Goal: Task Accomplishment & Management: Manage account settings

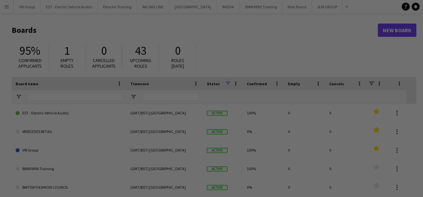
click at [8, 7] on div at bounding box center [213, 99] width 427 height 199
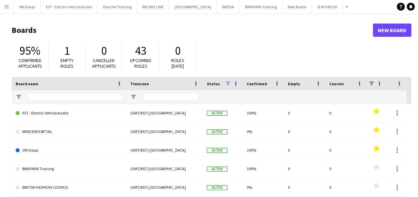
click at [6, 5] on app-icon "Menu" at bounding box center [6, 6] width 5 height 5
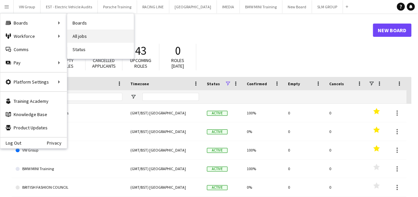
click at [79, 34] on link "All jobs" at bounding box center [100, 36] width 66 height 13
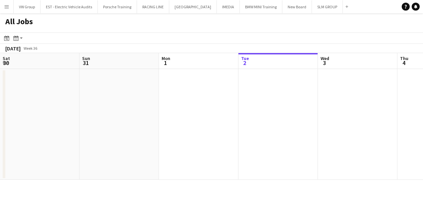
scroll to position [0, 159]
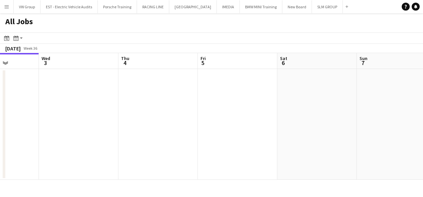
drag, startPoint x: 306, startPoint y: 133, endPoint x: 168, endPoint y: 145, distance: 138.1
click at [150, 148] on app-calendar-viewport "Sat 30 Sun 31 Mon 1 Tue 2 Wed 3 Thu 4 Fri 5 Sat 6 Sun 7 Mon 8 Tue 9 4/6 1 Job S…" at bounding box center [211, 116] width 423 height 127
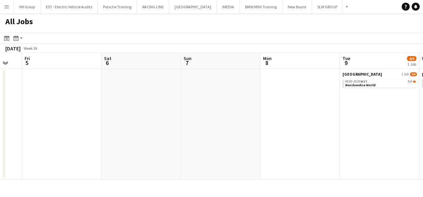
drag, startPoint x: 287, startPoint y: 112, endPoint x: 161, endPoint y: 139, distance: 128.3
click at [165, 138] on app-calendar-viewport "Mon 1 Tue 2 Wed 3 Thu 4 Fri 5 Sat 6 Sun 7 Mon 8 Tue 9 4/6 1 Job Wed 10 8/10 1 J…" at bounding box center [211, 116] width 423 height 127
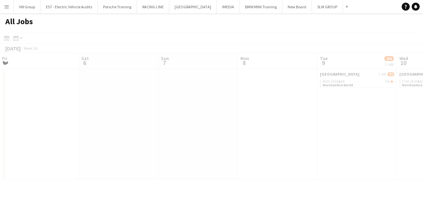
drag, startPoint x: 304, startPoint y: 138, endPoint x: 173, endPoint y: 148, distance: 130.6
click at [164, 149] on app-calendar-viewport "Wed 3 Thu 4 Fri 5 Sat 6 Sun 7 Mon 8 Tue 9 4/6 1 Job Wed 10 8/10 1 Job Thu 11 Fr…" at bounding box center [211, 116] width 423 height 127
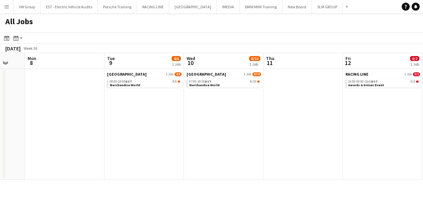
drag, startPoint x: 258, startPoint y: 126, endPoint x: 247, endPoint y: 124, distance: 11.5
click at [240, 126] on app-calendar-viewport "Fri 5 Sat 6 Sun 7 Mon 8 Tue 9 4/6 1 Job Wed 10 8/10 1 Job Thu 11 Fri 12 0/2 1 J…" at bounding box center [211, 116] width 423 height 127
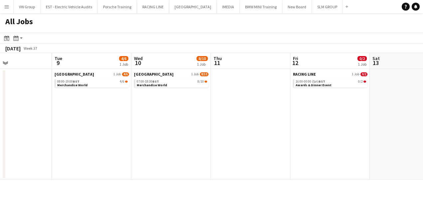
drag, startPoint x: 301, startPoint y: 126, endPoint x: 247, endPoint y: 128, distance: 53.5
click at [247, 128] on app-calendar-viewport "Fri 5 Sat 6 Sun 7 Mon 8 Tue 9 4/6 1 Job Wed 10 8/10 1 Job Thu 11 Fri 12 0/2 1 J…" at bounding box center [211, 116] width 423 height 127
click at [118, 85] on link "08:00-19:00 BST 4/6 Merchandise World" at bounding box center [91, 83] width 70 height 8
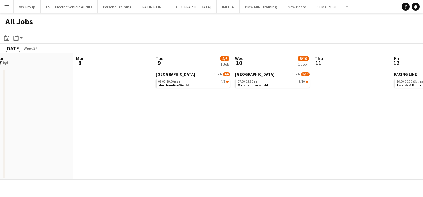
click at [197, 122] on app-all-jobs "All Jobs Date picker [DATE] [DATE] [DATE] M [DATE] T [DATE] W [DATE] T [DATE] F…" at bounding box center [211, 96] width 423 height 167
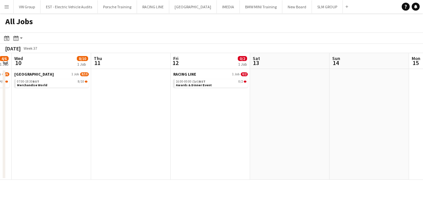
drag, startPoint x: 242, startPoint y: 121, endPoint x: 203, endPoint y: 123, distance: 38.9
click at [203, 123] on app-calendar-viewport "Sun 7 Mon 8 Tue 9 4/6 1 Job Wed 10 8/10 1 Job Thu 11 Fri 12 0/2 1 Job Sat 13 Su…" at bounding box center [211, 116] width 423 height 127
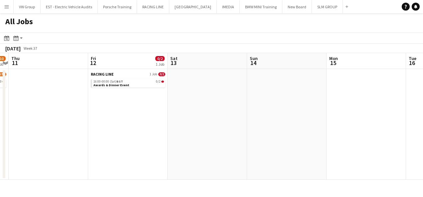
drag, startPoint x: 197, startPoint y: 130, endPoint x: 191, endPoint y: 130, distance: 6.3
click at [190, 130] on app-calendar-viewport "Sun 7 Mon 8 Tue 9 4/6 1 Job Wed 10 8/10 1 Job Thu 11 Fri 12 0/2 1 Job Sat 13 Su…" at bounding box center [211, 116] width 423 height 127
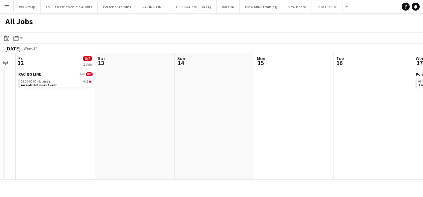
click at [183, 131] on app-calendar-viewport "Tue 9 4/6 1 Job Wed 10 8/10 1 Job Thu 11 Fri 12 0/2 1 Job Sat 13 Sun 14 Mon 15 …" at bounding box center [211, 116] width 423 height 127
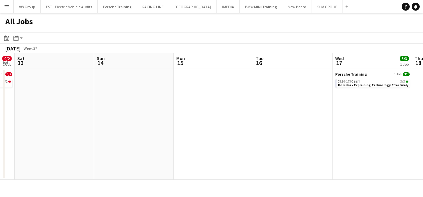
drag, startPoint x: 185, startPoint y: 140, endPoint x: 177, endPoint y: 140, distance: 8.3
click at [176, 140] on app-calendar-viewport "Tue 9 4/6 1 Job Wed 10 8/10 1 Job Thu 11 Fri 12 0/2 1 Job Sat 13 Sun 14 Mon 15 …" at bounding box center [211, 116] width 423 height 127
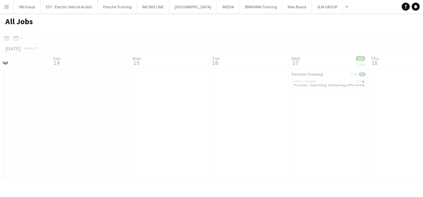
drag, startPoint x: 207, startPoint y: 142, endPoint x: 190, endPoint y: 139, distance: 17.2
click at [164, 150] on app-all-jobs "All Jobs Date picker [DATE] [DATE] [DATE] M [DATE] T [DATE] W [DATE] T [DATE] F…" at bounding box center [211, 96] width 423 height 167
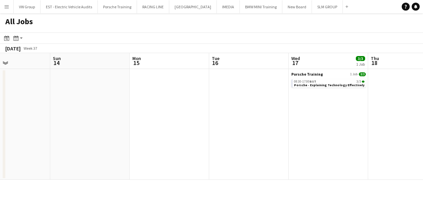
drag, startPoint x: 204, startPoint y: 140, endPoint x: 176, endPoint y: 144, distance: 28.2
click at [179, 144] on app-calendar-viewport "Thu 11 Fri 12 0/2 1 Job Sat 13 Sun 14 Mon 15 Tue 16 Wed 17 3/3 1 Job Thu 18 Fri…" at bounding box center [211, 116] width 423 height 127
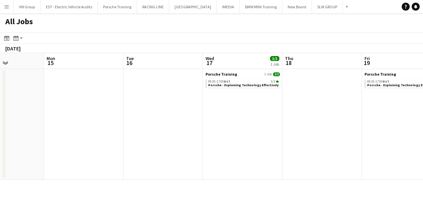
click at [167, 142] on app-calendar-viewport "Thu 11 Fri 12 0/2 1 Job Sat 13 Sun 14 Mon 15 Tue 16 Wed 17 3/3 1 Job Thu 18 Fri…" at bounding box center [211, 116] width 423 height 127
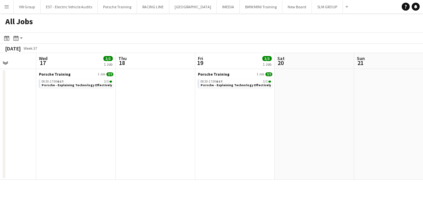
drag, startPoint x: 242, startPoint y: 130, endPoint x: 158, endPoint y: 140, distance: 84.2
click at [160, 139] on app-calendar-viewport "Sat 13 Sun 14 Mon 15 Tue 16 Wed 17 3/3 1 Job Thu 18 Fri 19 3/3 1 Job Sat 20 Sun…" at bounding box center [211, 116] width 423 height 127
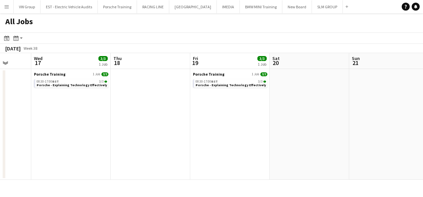
click at [187, 132] on app-all-jobs "All Jobs Date picker [DATE] [DATE] [DATE] M [DATE] T [DATE] W [DATE] T [DATE] F…" at bounding box center [211, 96] width 423 height 167
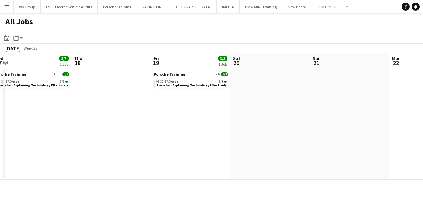
drag, startPoint x: 242, startPoint y: 122, endPoint x: 182, endPoint y: 130, distance: 60.3
click at [209, 127] on app-calendar-viewport "Mon 15 Tue 16 Wed 17 3/3 1 Job Thu 18 Fri 19 3/3 1 Job Sat 20 Sun 21 Mon 22 Tue…" at bounding box center [211, 116] width 423 height 127
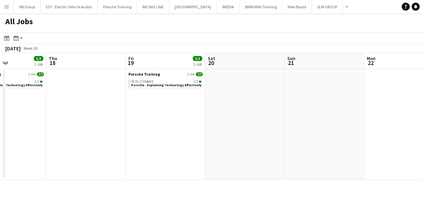
drag, startPoint x: 298, startPoint y: 115, endPoint x: 200, endPoint y: 139, distance: 100.6
click at [201, 139] on app-calendar-viewport "Mon 15 Tue 16 Wed 17 3/3 1 Job Thu 18 Fri 19 3/3 1 Job Sat 20 Sun 21 Mon 22 Tue…" at bounding box center [211, 116] width 423 height 127
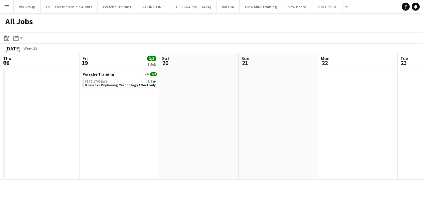
drag, startPoint x: 171, startPoint y: 148, endPoint x: 167, endPoint y: 150, distance: 4.6
click at [166, 150] on app-calendar-viewport "Mon 15 Tue 16 Wed 17 3/3 1 Job Thu 18 Fri 19 3/3 1 Job Sat 20 Sun 21 Mon 22 Tue…" at bounding box center [211, 116] width 423 height 127
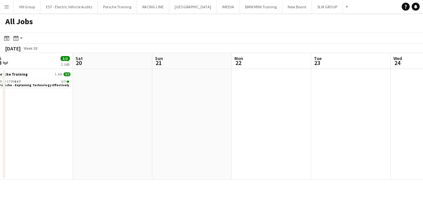
click at [184, 137] on app-all-jobs "All Jobs Date picker [DATE] [DATE] [DATE] M [DATE] T [DATE] W [DATE] T [DATE] F…" at bounding box center [211, 96] width 423 height 167
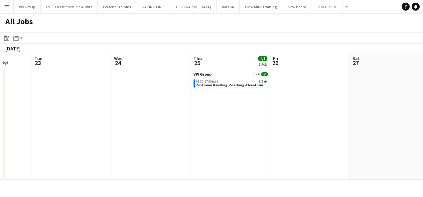
drag, startPoint x: 189, startPoint y: 144, endPoint x: 181, endPoint y: 142, distance: 7.6
click at [181, 142] on app-calendar-viewport "Fri 19 3/3 1 Job Sat 20 Sun 21 Mon 22 Tue 23 Wed 24 Thu 25 1/1 1 Job Fri 26 Sat…" at bounding box center [211, 116] width 423 height 127
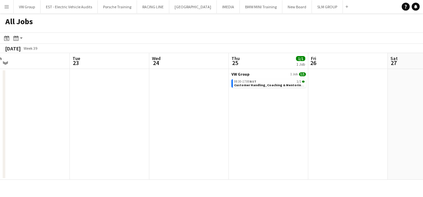
drag, startPoint x: 298, startPoint y: 116, endPoint x: 183, endPoint y: 134, distance: 116.3
click at [183, 133] on app-calendar-viewport "Fri 19 3/3 1 Job Sat 20 Sun 21 Mon 22 Tue 23 Wed 24 Thu 25 1/1 1 Job Fri 26 Sat…" at bounding box center [211, 116] width 423 height 127
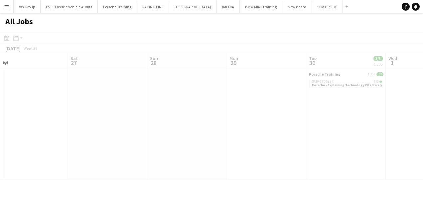
drag, startPoint x: 224, startPoint y: 118, endPoint x: 283, endPoint y: 99, distance: 62.3
click at [187, 124] on app-all-jobs "All Jobs Date picker [DATE] [DATE] [DATE] M [DATE] T [DATE] W [DATE] T [DATE] F…" at bounding box center [211, 96] width 423 height 167
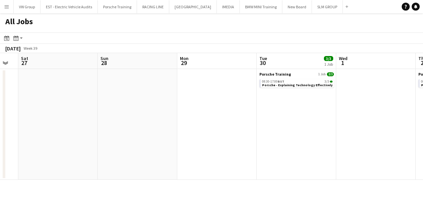
drag, startPoint x: 308, startPoint y: 103, endPoint x: 195, endPoint y: 132, distance: 116.0
click at [196, 133] on app-calendar-viewport "Tue 23 Wed 24 Thu 25 1/1 1 Job Fri 26 Sat 27 Sun 28 Mon 29 Tue 30 3/3 1 Job Wed…" at bounding box center [211, 116] width 423 height 127
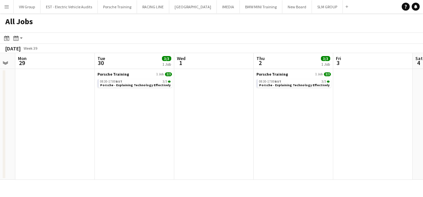
drag, startPoint x: 248, startPoint y: 129, endPoint x: 223, endPoint y: 128, distance: 25.3
click at [183, 140] on app-calendar-viewport "Thu 25 1/1 1 Job Fri 26 Sat 27 Sun 28 Mon 29 Tue 30 3/3 1 Job Wed 1 Thu 2 3/3 1…" at bounding box center [211, 116] width 423 height 127
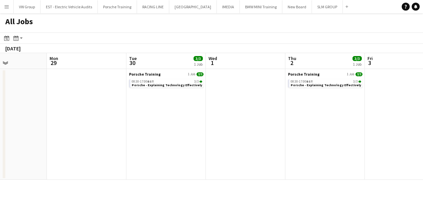
click at [186, 144] on app-all-jobs "All Jobs Date picker [DATE] [DATE] [DATE] M [DATE] T [DATE] W [DATE] T [DATE] F…" at bounding box center [211, 96] width 423 height 167
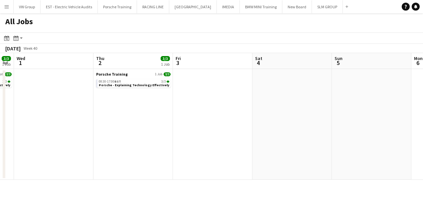
drag, startPoint x: 311, startPoint y: 128, endPoint x: 187, endPoint y: 139, distance: 124.4
click at [186, 140] on app-calendar-viewport "Sat 27 Sun 28 Mon 29 Tue 30 3/3 1 Job Wed 1 Thu 2 3/3 1 Job Fri 3 Sat 4 Sun 5 M…" at bounding box center [211, 116] width 423 height 127
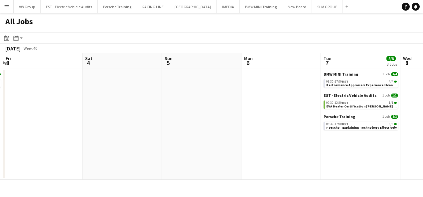
drag, startPoint x: 220, startPoint y: 129, endPoint x: 186, endPoint y: 137, distance: 35.5
click at [187, 137] on app-calendar-viewport "Mon 29 Tue 30 3/3 1 Job Wed 1 Thu 2 3/3 1 Job Fri 3 Sat 4 Sun 5 Mon 6 Tue 7 8/8…" at bounding box center [211, 116] width 423 height 127
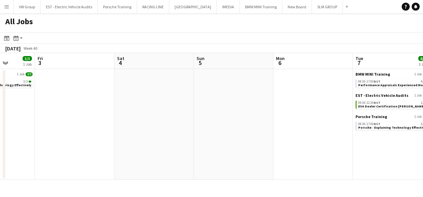
click at [181, 139] on app-all-jobs "All Jobs Date picker [DATE] [DATE] [DATE] M [DATE] T [DATE] W [DATE] T [DATE] F…" at bounding box center [211, 96] width 423 height 167
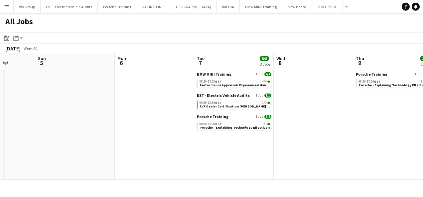
drag, startPoint x: 293, startPoint y: 128, endPoint x: 209, endPoint y: 140, distance: 85.6
click at [211, 140] on app-calendar-viewport "Wed 1 Thu 2 3/3 1 Job Fri 3 Sat 4 Sun 5 Mon 6 Tue 7 8/8 3 Jobs Wed 8 Thu 9 3/3 …" at bounding box center [211, 116] width 423 height 127
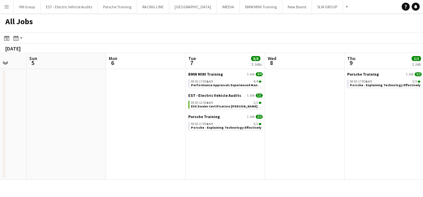
drag, startPoint x: 296, startPoint y: 130, endPoint x: 171, endPoint y: 149, distance: 126.1
click at [178, 151] on app-calendar-viewport "Wed 1 Thu 2 3/3 1 Job Fri 3 Sat 4 Sun 5 Mon 6 Tue 7 8/8 3 Jobs Wed 8 Thu 9 3/3 …" at bounding box center [211, 116] width 423 height 127
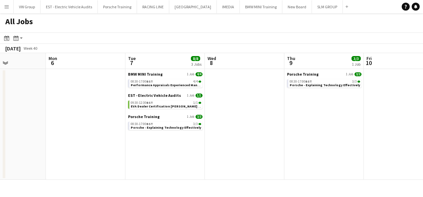
click at [208, 140] on app-all-jobs "All Jobs Date picker [DATE] [DATE] [DATE] M [DATE] T [DATE] W [DATE] T [DATE] F…" at bounding box center [211, 96] width 423 height 167
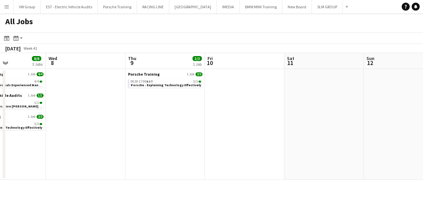
click at [239, 136] on app-calendar-viewport "Sun 5 Mon 6 Tue 7 8/8 3 Jobs Wed 8 Thu 9 3/3 1 Job Fri 10 Sat 11 Sun 12 Mon 13 …" at bounding box center [211, 116] width 423 height 127
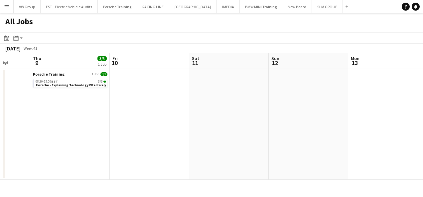
drag, startPoint x: 321, startPoint y: 133, endPoint x: 209, endPoint y: 147, distance: 112.9
click at [241, 143] on app-calendar-viewport "Sun 5 Mon 6 Tue 7 8/8 3 Jobs Wed 8 Thu 9 3/3 1 Job Fri 10 Sat 11 Sun 12 Mon 13 …" at bounding box center [211, 116] width 423 height 127
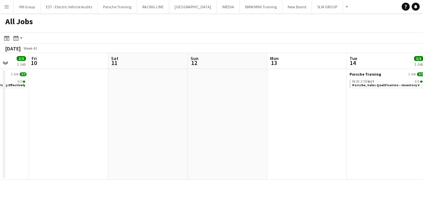
click at [203, 154] on app-all-jobs "All Jobs Date picker [DATE] [DATE] [DATE] M [DATE] T [DATE] W [DATE] T [DATE] F…" at bounding box center [211, 96] width 423 height 167
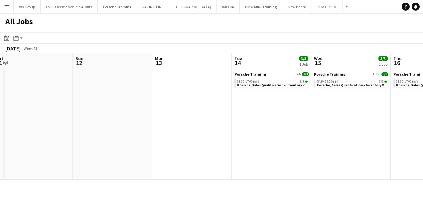
drag, startPoint x: 320, startPoint y: 139, endPoint x: 194, endPoint y: 165, distance: 128.8
click at [196, 166] on app-calendar-viewport "Thu 9 3/3 1 Job Fri 10 Sat 11 Sun 12 Mon 13 Tue 14 3/3 1 Job Wed 15 3/3 1 Job T…" at bounding box center [211, 116] width 423 height 127
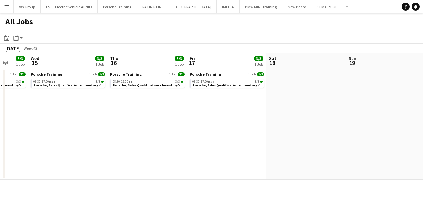
drag, startPoint x: 220, startPoint y: 167, endPoint x: 280, endPoint y: 150, distance: 62.8
click at [212, 168] on app-calendar-viewport "Sat 11 Sun 12 Mon 13 Tue 14 3/3 1 Job Wed 15 3/3 1 Job Thu 16 3/3 1 Job Fri 17 …" at bounding box center [211, 116] width 423 height 127
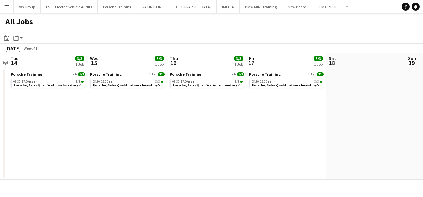
click at [200, 167] on app-all-jobs "All Jobs Date picker [DATE] [DATE] [DATE] M [DATE] T [DATE] W [DATE] T [DATE] F…" at bounding box center [211, 96] width 423 height 167
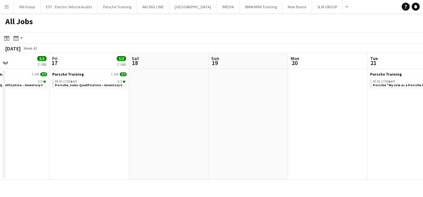
drag, startPoint x: 301, startPoint y: 151, endPoint x: 268, endPoint y: 153, distance: 33.3
click at [193, 170] on app-calendar-viewport "Mon 13 Tue 14 3/3 1 Job Wed 15 3/3 1 Job Thu 16 3/3 1 Job Fri 17 3/3 1 Job Sat …" at bounding box center [211, 116] width 423 height 127
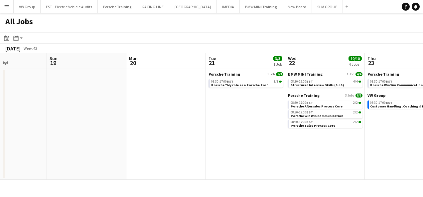
click at [210, 165] on app-calendar-viewport "Wed 15 3/3 1 Job Thu 16 3/3 1 Job Fri 17 3/3 1 Job Sat 18 Sun 19 Mon 20 Tue 21 …" at bounding box center [211, 116] width 423 height 127
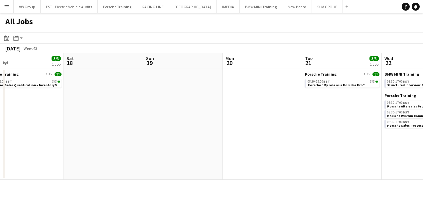
drag, startPoint x: 266, startPoint y: 148, endPoint x: 217, endPoint y: 155, distance: 49.1
click at [227, 153] on app-calendar-viewport "Wed 15 3/3 1 Job Thu 16 3/3 1 Job Fri 17 3/3 1 Job Sat 18 Sun 19 Mon 20 Tue 21 …" at bounding box center [211, 116] width 423 height 127
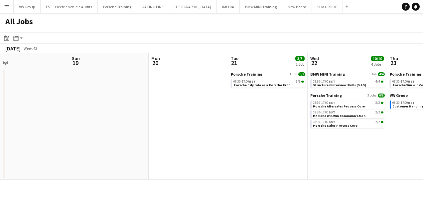
scroll to position [0, 272]
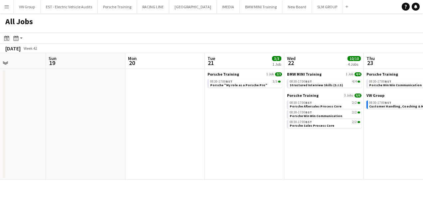
drag, startPoint x: 254, startPoint y: 151, endPoint x: 232, endPoint y: 152, distance: 23.0
click at [232, 152] on app-calendar-viewport "Wed 15 3/3 1 Job Thu 16 3/3 1 Job Fri 17 3/3 1 Job Sat 18 Sun 19 Mon 20 Tue 21 …" at bounding box center [211, 116] width 423 height 127
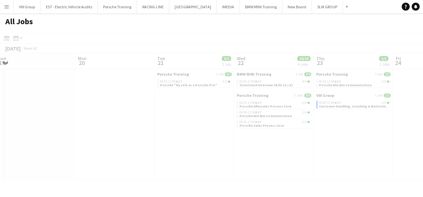
drag, startPoint x: 264, startPoint y: 151, endPoint x: 252, endPoint y: 156, distance: 12.8
click at [231, 160] on app-all-jobs "All Jobs Date picker [DATE] [DATE] [DATE] M [DATE] T [DATE] W [DATE] T [DATE] F…" at bounding box center [211, 96] width 423 height 167
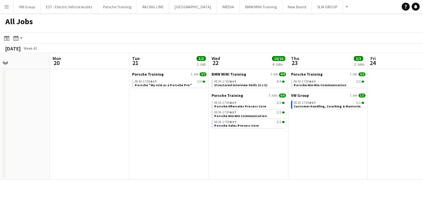
drag, startPoint x: 200, startPoint y: 142, endPoint x: 205, endPoint y: 143, distance: 5.4
click at [205, 143] on app-calendar-viewport "Fri 17 3/3 1 Job Sat 18 Sun 19 Mon 20 Tue 21 3/3 1 Job Wed 22 10/10 4 Jobs Thu …" at bounding box center [211, 116] width 423 height 127
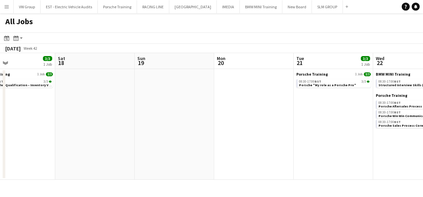
click at [215, 146] on app-calendar-viewport "Wed 15 3/3 1 Job Thu 16 3/3 1 Job Fri 17 3/3 1 Job Sat 18 Sun 19 Mon 20 Tue 21 …" at bounding box center [211, 116] width 423 height 127
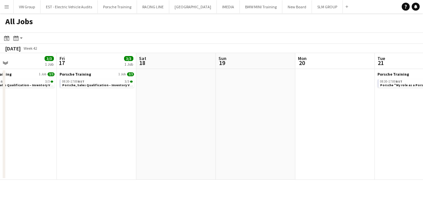
drag, startPoint x: 210, startPoint y: 135, endPoint x: 205, endPoint y: 134, distance: 4.8
click at [210, 135] on app-calendar-viewport "Tue 14 3/3 1 Job Wed 15 3/3 1 Job Thu 16 3/3 1 Job Fri 17 3/3 1 Job Sat 18 Sun …" at bounding box center [211, 116] width 423 height 127
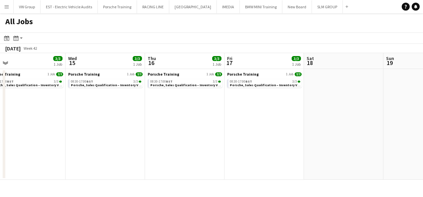
drag, startPoint x: 110, startPoint y: 156, endPoint x: 192, endPoint y: 168, distance: 83.3
click at [192, 168] on app-calendar-viewport "Sun 12 Mon 13 Tue 14 3/3 1 Job Wed 15 3/3 1 Job Thu 16 3/3 1 Job Fri 17 3/3 1 J…" at bounding box center [211, 116] width 423 height 127
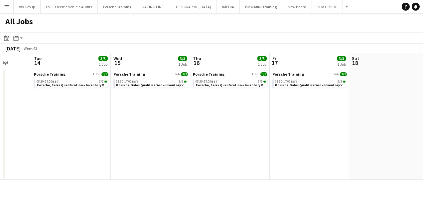
drag, startPoint x: 173, startPoint y: 149, endPoint x: 177, endPoint y: 146, distance: 5.4
click at [177, 146] on app-calendar-viewport "Sat 11 Sun 12 Mon 13 Tue 14 3/3 1 Job Wed 15 3/3 1 Job Thu 16 3/3 1 Job Fri 17 …" at bounding box center [211, 116] width 423 height 127
click at [243, 117] on app-calendar-viewport "Sat 11 Sun 12 Mon 13 Tue 14 3/3 1 Job Wed 15 3/3 1 Job Thu 16 3/3 1 Job Fri 17 …" at bounding box center [211, 116] width 423 height 127
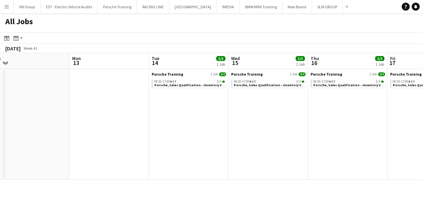
click at [252, 113] on app-calendar-viewport "Fri 10 Sat 11 Sun 12 Mon 13 Tue 14 3/3 1 Job Wed 15 3/3 1 Job Thu 16 3/3 1 Job …" at bounding box center [211, 116] width 423 height 127
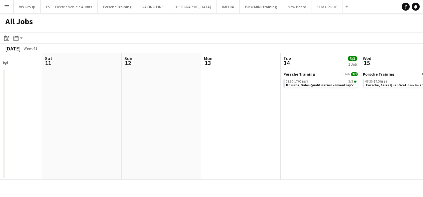
click at [241, 106] on app-calendar-viewport "Wed 8 Thu 9 3/3 1 Job Fri 10 Sat 11 Sun 12 Mon 13 Tue 14 3/3 1 Job Wed 15 3/3 1…" at bounding box center [211, 116] width 423 height 127
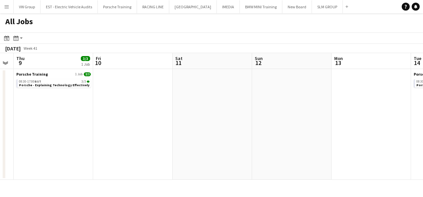
drag, startPoint x: 79, startPoint y: 126, endPoint x: 140, endPoint y: 113, distance: 61.8
click at [82, 126] on app-calendar-viewport "Mon 6 Tue 7 8/8 3 Jobs Wed 8 Thu 9 3/3 1 Job Fri 10 Sat 11 Sun 12 Mon 13 Tue 14…" at bounding box center [211, 116] width 423 height 127
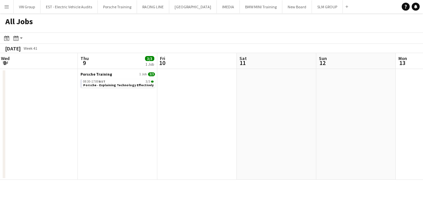
drag
click at [168, 115] on app-calendar-viewport "Mon 6 Tue 7 8/8 3 Jobs Wed 8 Thu 9 3/3 1 Job Fri 10 Sat 11 Sun 12 Mon 13 Tue 14…" at bounding box center [211, 116] width 423 height 127
click at [196, 122] on app-calendar-viewport "Mon 6 Tue 7 8/8 3 Jobs Wed 8 Thu 9 3/3 1 Job Fri 10 Sat 11 Sun 12 Mon 13 Tue 14…" at bounding box center [211, 116] width 423 height 127
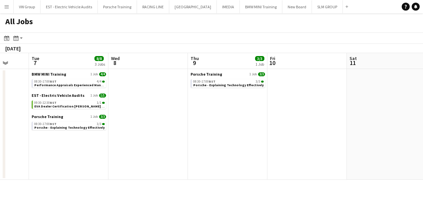
click at [189, 131] on app-calendar-viewport "Sat 4 Sun 5 Mon 6 Tue 7 8/8 3 Jobs Wed 8 Thu 9 3/3 1 Job Fri 10 Sat 11 Sun 12 M…" at bounding box center [211, 116] width 423 height 127
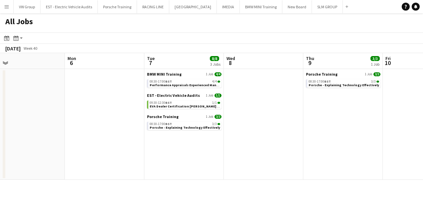
click at [200, 134] on app-calendar-viewport "Fri 3 Sat 4 Sun 5 Mon 6 Tue 7 8/8 3 Jobs Wed 8 Thu 9 3/3 1 Job Fri 10 Sat 11 Su…" at bounding box center [211, 116] width 423 height 127
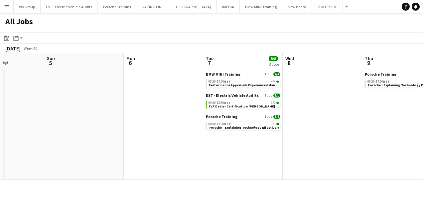
click at [187, 136] on app-calendar-viewport "Thu 2 3/3 1 Job Fri 3 Sat 4 Sun 5 Mon 6 Tue 7 8/8 3 Jobs Wed 8 Thu 9 3/3 1 Job …" at bounding box center [211, 116] width 423 height 127
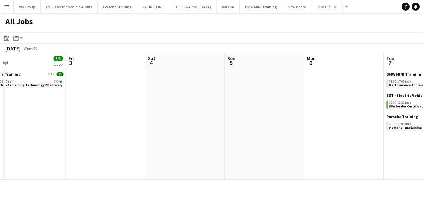
click at [179, 127] on app-calendar-viewport "Tue 30 3/3 1 Job Wed 1 Thu 2 3/3 1 Job Fri 3 Sat 4 Sun 5 Mon 6 Tue 7 8/8 3 Jobs…" at bounding box center [211, 116] width 423 height 127
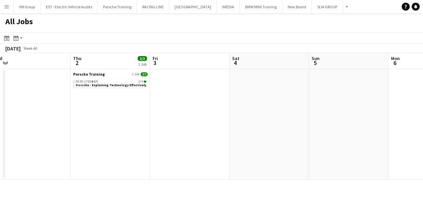
click at [142, 132] on app-calendar-viewport "Mon 29 Tue 30 3/3 1 Job Wed 1 Thu 2 3/3 1 Job Fri 3 Sat 4 Sun 5 Mon 6 Tue 7 8/8…" at bounding box center [211, 116] width 423 height 127
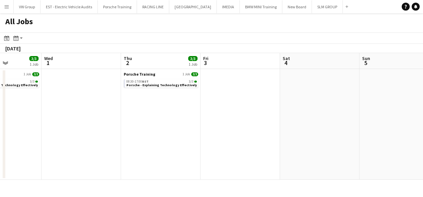
click at [185, 143] on app-calendar-viewport "Sun 28 Mon 29 Tue 30 3/3 1 Job Wed 1 Thu 2 3/3 1 Job Fri 3 Sat 4 Sun 5 Mon 6 Tu…" at bounding box center [211, 116] width 423 height 127
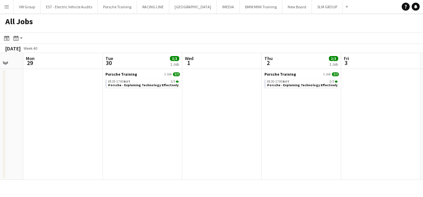
click at [159, 141] on app-calendar-viewport "Sat 27 Sun 28 Mon 29 Tue 30 3/3 1 Job Wed 1 Thu 2 3/3 1 Job Fri 3 Sat 4 Sun 5 M…" at bounding box center [211, 116] width 423 height 127
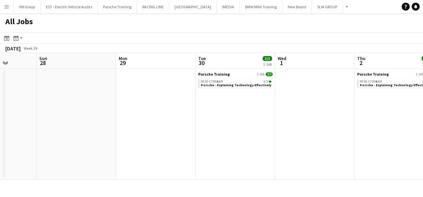
click at [152, 144] on app-calendar-viewport "Thu 25 1/1 1 Job Fri 26 Sat 27 Sun 28 Mon 29 Tue 30 3/3 1 Job Wed 1 Thu 2 3/3 1…" at bounding box center [211, 116] width 423 height 127
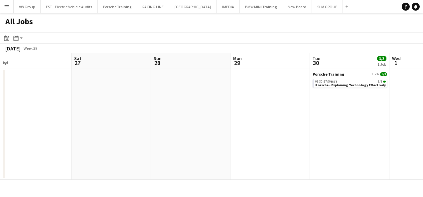
click at [147, 136] on app-calendar-viewport "Wed 24 Thu 25 1/1 1 Job Fri 26 Sat 27 Sun 28 Mon 29 Tue 30 3/3 1 Job Wed 1 Thu …" at bounding box center [211, 116] width 423 height 127
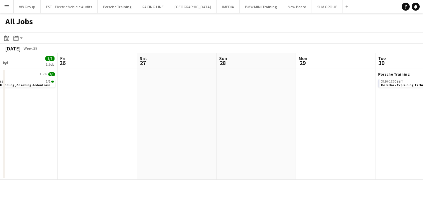
click at [152, 143] on app-calendar-viewport "Tue 23 Wed 24 Thu 25 1/1 1 Job Fri 26 Sat 27 Sun 28 Mon 29 Tue 30 3/3 1 Job Wed…" at bounding box center [211, 116] width 423 height 127
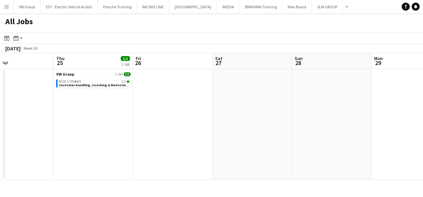
click at [157, 136] on app-calendar-viewport "Mon 22 Tue 23 Wed 24 Thu 25 1/1 1 Job Fri 26 Sat 27 Sun 28 Mon 29 Tue 30 3/3 1 …" at bounding box center [211, 116] width 423 height 127
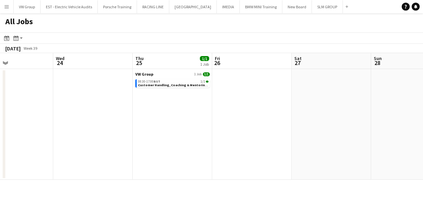
click at [167, 130] on app-calendar-viewport "Sun 21 Mon 22 Tue 23 Wed 24 Thu 25 1/1 1 Job Fri 26 Sat 27 Sun 28 Mon 29 Tue 30…" at bounding box center [211, 116] width 423 height 127
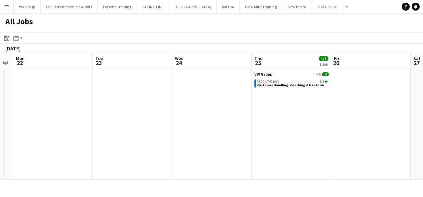
click at [204, 126] on app-calendar-viewport "Sat 20 Sun 21 Mon 22 Tue 23 Wed 24 Thu 25 1/1 1 Job Fri 26 Sat 27 Sun 28 Mon 29…" at bounding box center [211, 116] width 423 height 127
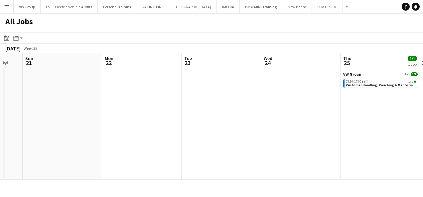
click at [190, 127] on app-calendar-viewport "Fri 19 3/3 1 Job Sat 20 Sun 21 Mon 22 Tue 23 Wed 24 Thu 25 1/1 1 Job Fri 26 Sat…" at bounding box center [211, 116] width 423 height 127
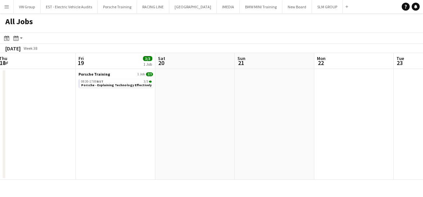
click at [179, 120] on app-calendar-viewport "Tue 16 Wed 17 3/3 1 Job Thu 18 Fri 19 3/3 1 Job Sat 20 Sun 21 Mon 22 Tue 23 Wed…" at bounding box center [211, 116] width 423 height 127
click at [148, 119] on app-calendar-viewport "Tue 16 Wed 17 3/3 1 Job Thu 18 Fri 19 3/3 1 Job Sat 20 Sun 21 Mon 22 Tue 23 Wed…" at bounding box center [211, 116] width 423 height 127
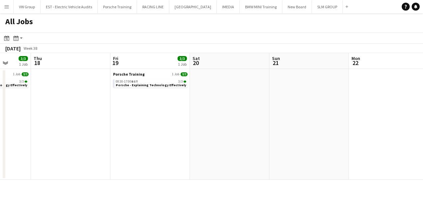
click at [185, 114] on app-calendar-viewport "Mon 15 Tue 16 Wed 17 3/3 1 Job Thu 18 Fri 19 3/3 1 Job Sat 20 Sun 21 Mon 22 Tue…" at bounding box center [211, 116] width 423 height 127
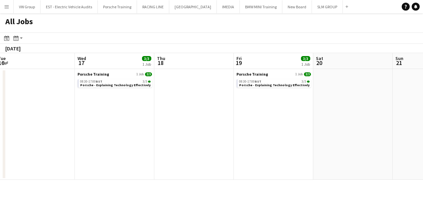
click at [181, 121] on app-calendar-viewport "Sun 14 Mon 15 Tue 16 Wed 17 3/3 1 Job Thu 18 Fri 19 3/3 1 Job Sat 20 Sun 21 Mon…" at bounding box center [211, 116] width 423 height 127
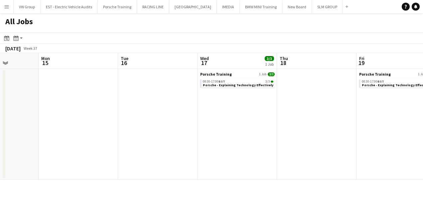
click at [170, 122] on app-calendar-viewport "Fri 12 0/2 1 Job Sat 13 Sun 14 Mon 15 Tue 16 Wed 17 3/3 1 Job Thu 18 Fri 19 3/3…" at bounding box center [211, 116] width 423 height 127
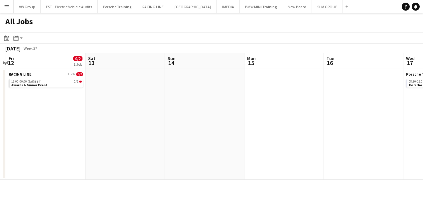
click at [170, 122] on app-calendar-viewport "Wed 10 8/10 1 Job Thu 11 Fri 12 0/2 1 Job Sat 13 Sun 14 Mon 15 Tue 16 Wed 17 3/…" at bounding box center [211, 116] width 423 height 127
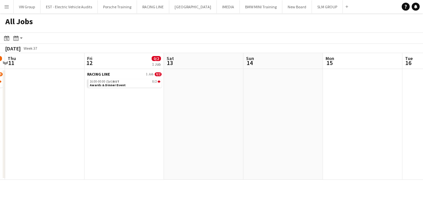
click at [160, 128] on app-calendar-viewport "Tue 9 4/6 1 Job Wed 10 8/10 1 Job Thu 11 Fri 12 0/2 1 Job Sat 13 Sun 14 Mon 15 …" at bounding box center [211, 116] width 423 height 127
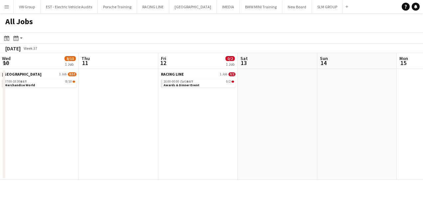
click at [149, 134] on app-calendar-viewport "Mon 8 Tue 9 4/6 1 Job Wed 10 8/10 1 Job Thu 11 Fri 12 0/2 1 Job Sat 13 Sun 14 M…" at bounding box center [211, 116] width 423 height 127
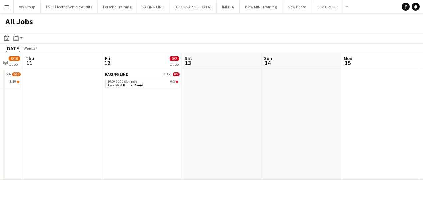
click at [123, 129] on app-calendar-viewport "Mon 8 Tue 9 4/6 1 Job Wed 10 8/10 1 Job Thu 11 Fri 12 0/2 1 Job Sat 13 Sun 14 M…" at bounding box center [211, 116] width 423 height 127
click at [92, 136] on app-calendar-viewport "Mon 8 Tue 9 4/6 1 Job Wed 10 8/10 1 Job Thu 11 Fri 12 0/2 1 Job Sat 13 Sun 14 M…" at bounding box center [211, 116] width 423 height 127
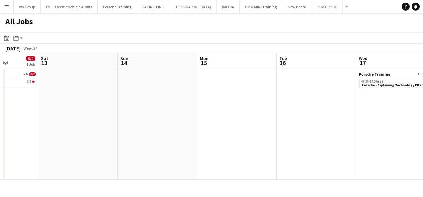
click at [130, 131] on app-calendar-viewport "Wed 10 8/10 1 Job Thu 11 Fri 12 0/2 1 Job Sat 13 Sun 14 Mon 15 Tue 16 Wed 17 3/…" at bounding box center [211, 116] width 423 height 127
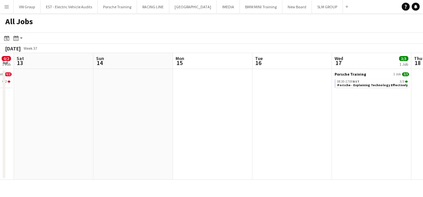
click at [117, 136] on app-calendar-viewport "Wed 10 8/10 1 Job Thu 11 Fri 12 0/2 1 Job Sat 13 Sun 14 Mon 15 Tue 16 Wed 17 3/…" at bounding box center [211, 116] width 423 height 127
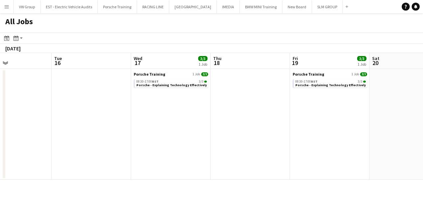
click at [136, 131] on app-calendar-viewport "Fri 12 0/2 1 Job Sat 13 Sun 14 Mon 15 Tue 16 Wed 17 3/3 1 Job Thu 18 Fri 19 3/3…" at bounding box center [211, 116] width 423 height 127
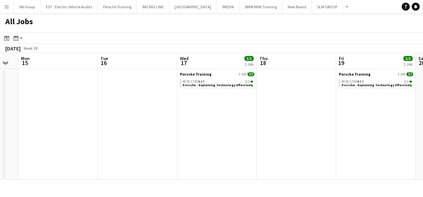
click at [169, 127] on app-calendar-viewport "Fri 12 0/2 1 Job Sat 13 Sun 14 Mon 15 Tue 16 Wed 17 3/3 1 Job Thu 18 Fri 19 3/3…" at bounding box center [211, 116] width 423 height 127
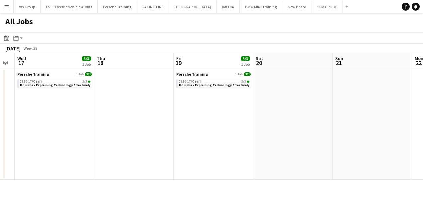
click at [174, 119] on app-calendar-viewport "Sun 14 Mon 15 Tue 16 Wed 17 3/3 1 Job Thu 18 Fri 19 3/3 1 Job Sat 20 Sun 21 Mon…" at bounding box center [211, 116] width 423 height 127
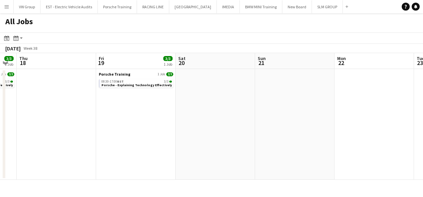
click at [182, 122] on app-calendar-viewport "Sun 14 Mon 15 Tue 16 Wed 17 3/3 1 Job Thu 18 Fri 19 3/3 1 Job Sat 20 Sun 21 Mon…" at bounding box center [211, 116] width 423 height 127
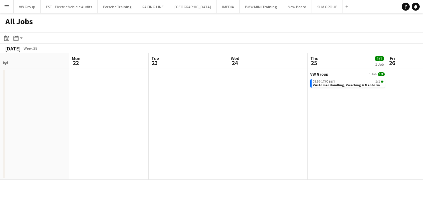
click at [171, 133] on app-calendar-viewport "Thu 18 Fri 19 3/3 1 Job Sat 20 Sun 21 Mon 22 Tue 23 Wed 24 Thu 25 1/1 1 Job Fri…" at bounding box center [211, 116] width 423 height 127
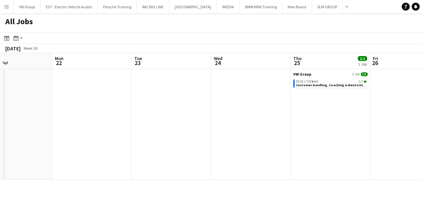
click at [191, 132] on app-calendar-viewport "Thu 18 Fri 19 3/3 1 Job Sat 20 Sun 21 Mon 22 Tue 23 Wed 24 Thu 25 1/1 1 Job Fri…" at bounding box center [211, 116] width 423 height 127
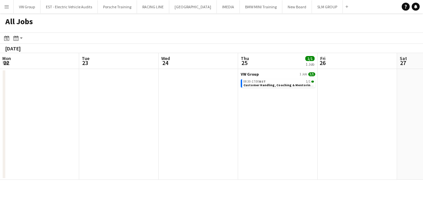
click at [189, 132] on app-calendar-viewport "Thu 18 Fri 19 3/3 1 Job Sat 20 Sun 21 Mon 22 Tue 23 Wed 24 Thu 25 1/1 1 Job Fri…" at bounding box center [211, 116] width 423 height 127
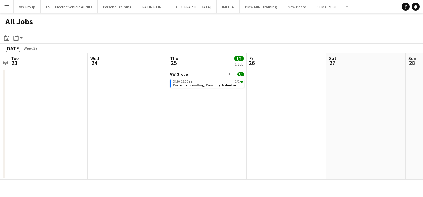
click at [229, 120] on app-calendar-viewport "Sat 20 Sun 21 Mon 22 Tue 23 Wed 24 Thu 25 1/1 1 Job Fri 26 Sat 27 Sun 28 Mon 29…" at bounding box center [211, 116] width 423 height 127
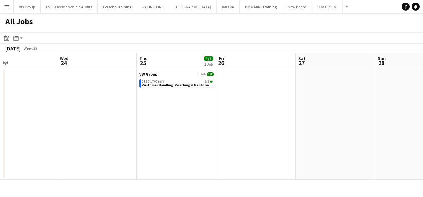
click at [264, 121] on app-calendar-viewport "Sat 20 Sun 21 Mon 22 Tue 23 Wed 24 Thu 25 1/1 1 Job Fri 26 Sat 27 Sun 28 Mon 29…" at bounding box center [211, 116] width 423 height 127
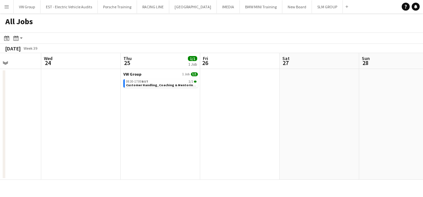
click at [225, 119] on app-calendar-viewport "Sat 20 Sun 21 Mon 22 Tue 23 Wed 24 Thu 25 1/1 1 Job Fri 26 Sat 27 Sun 28 Mon 29…" at bounding box center [211, 116] width 423 height 127
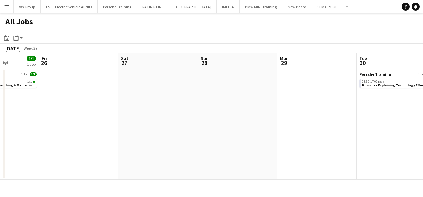
click at [204, 116] on app-calendar-viewport "Mon 22 Tue 23 Wed 24 Thu 25 1/1 1 Job Fri 26 Sat 27 Sun 28 Mon 29 Tue 30 3/3 1 …" at bounding box center [211, 116] width 423 height 127
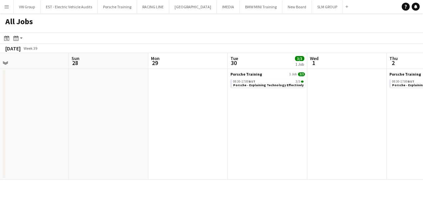
click at [208, 124] on app-calendar-viewport "Wed 24 Thu 25 1/1 1 Job Fri 26 Sat 27 Sun 28 Mon 29 Tue 30 3/3 1 Job Wed 1 Thu …" at bounding box center [211, 116] width 423 height 127
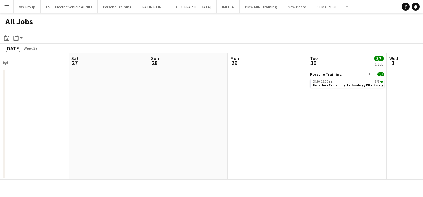
click at [225, 118] on app-calendar-viewport "Wed 24 Thu 25 1/1 1 Job Fri 26 Sat 27 Sun 28 Mon 29 Tue 30 3/3 1 Job Wed 1 Thu …" at bounding box center [211, 116] width 423 height 127
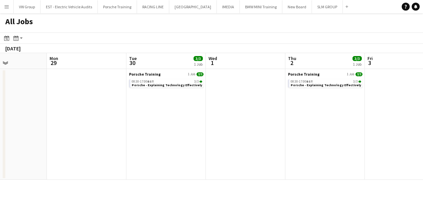
click at [239, 115] on app-calendar-viewport "Fri 26 Sat 27 Sun 28 Mon 29 Tue 30 3/3 1 Job Wed 1 Thu 2 3/3 1 Job Fri 3 Sat 4 …" at bounding box center [211, 116] width 423 height 127
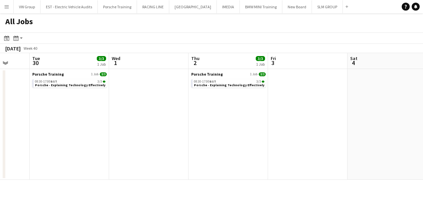
click at [229, 122] on app-calendar-viewport "Fri 26 Sat 27 Sun 28 Mon 29 Tue 30 3/3 1 Job Wed 1 Thu 2 3/3 1 Job Fri 3 Sat 4 …" at bounding box center [211, 116] width 423 height 127
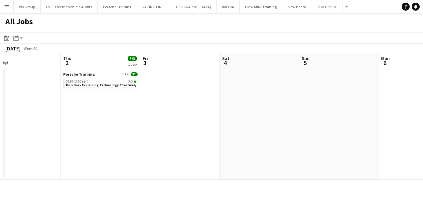
click at [212, 129] on app-calendar-viewport "Sun 28 Mon 29 Tue 30 3/3 1 Job Wed 1 Thu 2 3/3 1 Job Fri 3 Sat 4 Sun 5 Mon 6 Tu…" at bounding box center [211, 116] width 423 height 127
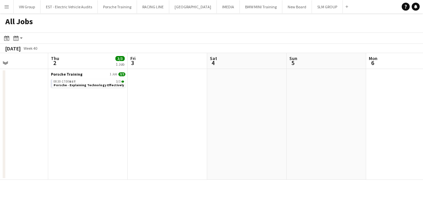
click at [209, 130] on app-calendar-viewport "Sun 28 Mon 29 Tue 30 3/3 1 Job Wed 1 Thu 2 3/3 1 Job Fri 3 Sat 4 Sun 5 Mon 6 Tu…" at bounding box center [211, 116] width 423 height 127
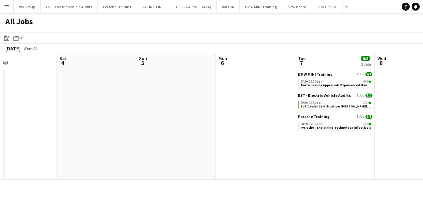
click at [214, 126] on app-calendar-viewport "Tue 30 3/3 1 Job Wed 1 Thu 2 3/3 1 Job Fri 3 Sat 4 Sun 5 Mon 6 Tue 7 8/8 3 Jobs…" at bounding box center [211, 116] width 423 height 127
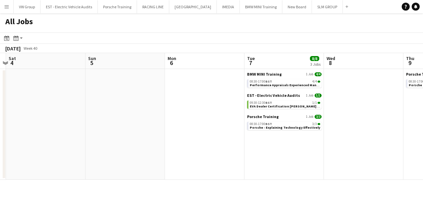
click at [240, 123] on app-calendar-viewport "Tue 30 3/3 1 Job Wed 1 Thu 2 3/3 1 Job Fri 3 Sat 4 Sun 5 Mon 6 Tue 7 8/8 3 Jobs…" at bounding box center [211, 116] width 423 height 127
click at [244, 126] on app-calendar-viewport "Tue 30 3/3 1 Job Wed 1 Thu 2 3/3 1 Job Fri 3 Sat 4 Sun 5 Mon 6 Tue 7 8/8 3 Jobs…" at bounding box center [211, 116] width 423 height 127
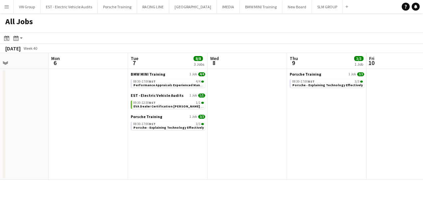
click at [254, 125] on app-calendar-viewport "Thu 2 3/3 1 Job Fri 3 Sat 4 Sun 5 Mon 6 Tue 7 8/8 3 Jobs Wed 8 Thu 9 3/3 1 Job …" at bounding box center [211, 116] width 423 height 127
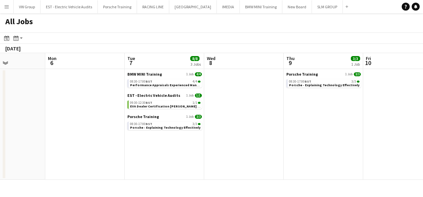
click at [260, 122] on app-calendar-viewport "Thu 2 3/3 1 Job Fri 3 Sat 4 Sun 5 Mon 6 Tue 7 8/8 3 Jobs Wed 8 Thu 9 3/3 1 Job …" at bounding box center [211, 116] width 423 height 127
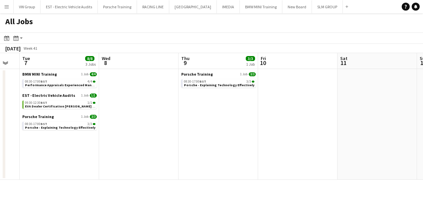
click at [238, 124] on app-calendar-viewport "Sat 4 Sun 5 Mon 6 Tue 7 8/8 3 Jobs Wed 8 Thu 9 3/3 1 Job Fri 10 Sat 11 Sun 12 M…" at bounding box center [211, 116] width 423 height 127
click at [251, 126] on app-calendar-viewport "Sat 4 Sun 5 Mon 6 Tue 7 8/8 3 Jobs Wed 8 Thu 9 3/3 1 Job Fri 10 Sat 11 Sun 12 M…" at bounding box center [211, 116] width 423 height 127
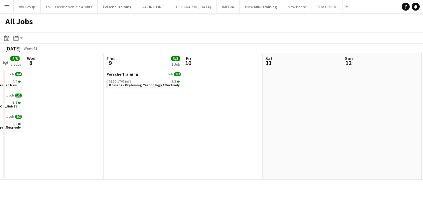
click at [240, 122] on app-calendar-viewport "Sat 4 Sun 5 Mon 6 Tue 7 8/8 3 Jobs Wed 8 Thu 9 3/3 1 Job Fri 10 Sat 11 Sun 12 M…" at bounding box center [211, 116] width 423 height 127
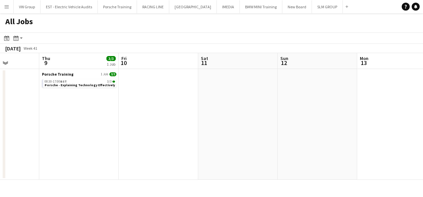
click at [238, 126] on app-calendar-viewport "Mon 6 Tue 7 8/8 3 Jobs Wed 8 Thu 9 3/3 1 Job Fri 10 Sat 11 Sun 12 Mon 13 Tue 14…" at bounding box center [211, 116] width 423 height 127
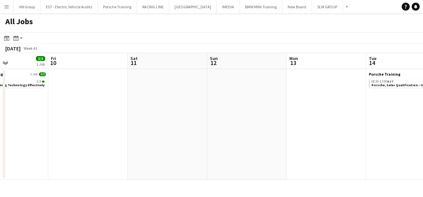
click at [255, 126] on app-calendar-viewport "Mon 6 Tue 7 8/8 3 Jobs Wed 8 Thu 9 3/3 1 Job Fri 10 Sat 11 Sun 12 Mon 13 Tue 14…" at bounding box center [211, 116] width 423 height 127
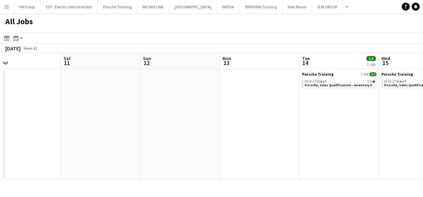
click at [263, 124] on app-calendar-viewport "Wed 8 Thu 9 3/3 1 Job Fri 10 Sat 11 Sun 12 Mon 13 Tue 14 3/3 1 Job Wed 15 3/3 1…" at bounding box center [211, 116] width 423 height 127
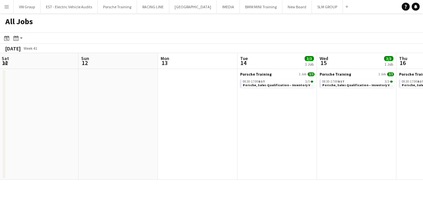
click at [266, 130] on app-calendar-viewport "Wed 8 Thu 9 3/3 1 Job Fri 10 Sat 11 Sun 12 Mon 13 Tue 14 3/3 1 Job Wed 15 3/3 1…" at bounding box center [211, 116] width 423 height 127
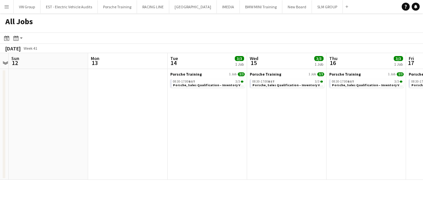
click at [271, 125] on app-calendar-viewport "Wed 8 Thu 9 3/3 1 Job Fri 10 Sat 11 Sun 12 Mon 13 Tue 14 3/3 1 Job Wed 15 3/3 1…" at bounding box center [211, 116] width 423 height 127
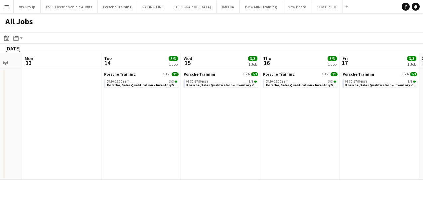
click at [272, 130] on app-calendar-viewport "Fri 10 Sat 11 Sun 12 Mon 13 Tue 14 3/3 1 Job Wed 15 3/3 1 Job Thu 16 3/3 1 Job …" at bounding box center [211, 116] width 423 height 127
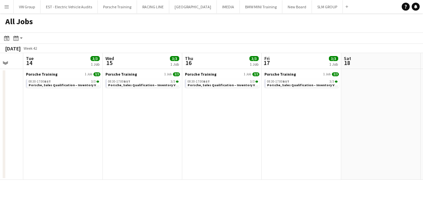
click at [250, 124] on app-calendar-viewport "Fri 10 Sat 11 Sun 12 Mon 13 Tue 14 3/3 1 Job Wed 15 3/3 1 Job Thu 16 3/3 1 Job …" at bounding box center [211, 116] width 423 height 127
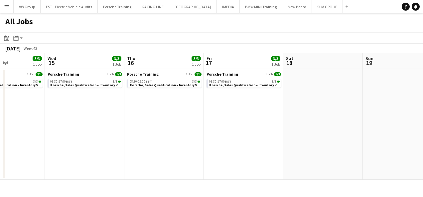
click at [249, 124] on app-calendar-viewport "Sun 12 Mon 13 Tue 14 3/3 1 Job Wed 15 3/3 1 Job Thu 16 3/3 1 Job Fri 17 3/3 1 J…" at bounding box center [211, 116] width 423 height 127
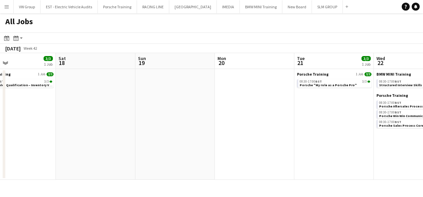
click at [239, 125] on app-calendar-viewport "Tue 14 3/3 1 Job Wed 15 3/3 1 Job Thu 16 3/3 1 Job Fri 17 3/3 1 Job Sat 18 Sun …" at bounding box center [211, 116] width 423 height 127
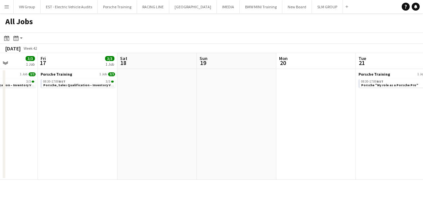
click at [244, 124] on app-calendar-viewport "Tue 14 3/3 1 Job Wed 15 3/3 1 Job Thu 16 3/3 1 Job Fri 17 3/3 1 Job Sat 18 Sun …" at bounding box center [211, 116] width 423 height 127
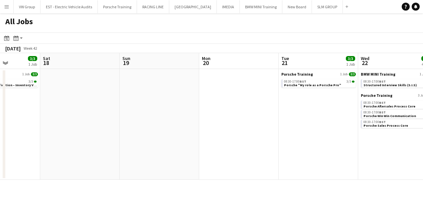
click at [281, 126] on app-calendar-viewport "Tue 14 3/3 1 Job Wed 15 3/3 1 Job Thu 16 3/3 1 Job Fri 17 3/3 1 Job Sat 18 Sun …" at bounding box center [211, 116] width 423 height 127
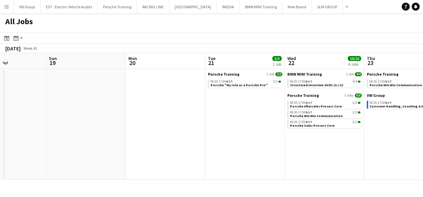
click at [292, 136] on app-calendar-viewport "Thu 16 3/3 1 Job Fri 17 3/3 1 Job Sat 18 Sun 19 Mon 20 Tue 21 3/3 1 Job Wed 22 …" at bounding box center [211, 116] width 423 height 127
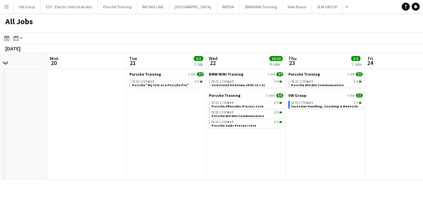
click at [292, 139] on app-calendar-viewport "Thu 16 3/3 1 Job Fri 17 3/3 1 Job Sat 18 Sun 19 Mon 20 Tue 21 3/3 1 Job Wed 22 …" at bounding box center [211, 116] width 423 height 127
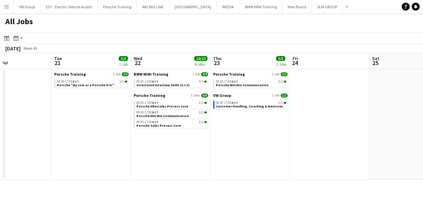
click at [284, 133] on app-calendar-viewport "Sat 18 Sun 19 Mon 20 Tue 21 3/3 1 Job Wed 22 10/10 4 Jobs Thu 23 3/3 2 Jobs Fri…" at bounding box center [211, 116] width 423 height 127
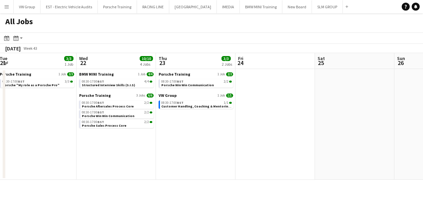
click at [279, 125] on app-calendar-viewport "Sat 18 Sun 19 Mon 20 Tue 21 3/3 1 Job Wed 22 10/10 4 Jobs Thu 23 3/3 2 Jobs Fri…" at bounding box center [211, 116] width 423 height 127
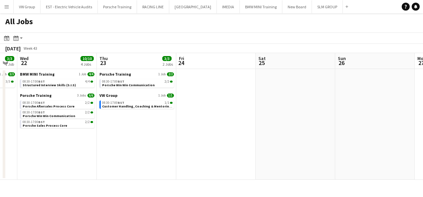
click at [272, 131] on app-calendar-viewport "Sat 18 Sun 19 Mon 20 Tue 21 3/3 1 Job Wed 22 10/10 4 Jobs Thu 23 3/3 2 Jobs Fri…" at bounding box center [211, 116] width 423 height 127
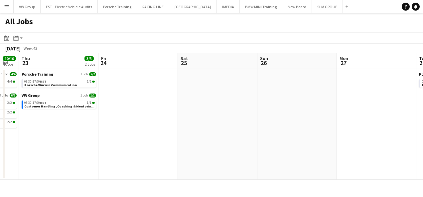
click at [242, 126] on app-calendar-viewport "Mon 20 Tue 21 3/3 1 Job Wed 22 10/10 4 Jobs Thu 23 3/3 2 Jobs Fri 24 Sat 25 Sun…" at bounding box center [211, 116] width 423 height 127
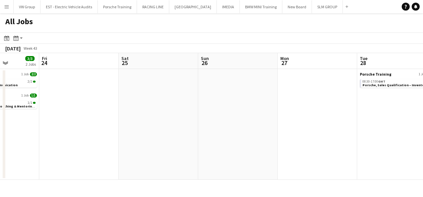
click at [268, 130] on app-all-jobs "All Jobs Date picker [DATE] [DATE] [DATE] M [DATE] T [DATE] W [DATE] T [DATE] F…" at bounding box center [211, 96] width 423 height 167
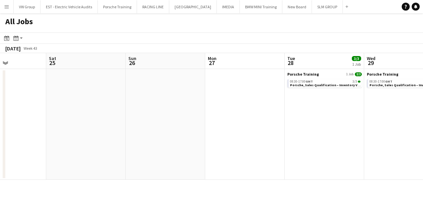
click at [262, 128] on app-calendar-viewport "Wed 22 10/10 4 Jobs Thu 23 3/3 2 Jobs Fri 24 Sat 25 Sun 26 Mon 27 Tue 28 3/3 1 …" at bounding box center [211, 116] width 423 height 127
click at [266, 143] on app-calendar-viewport "Wed 22 10/10 4 Jobs Thu 23 3/3 2 Jobs Fri 24 Sat 25 Sun 26 Mon 27 Tue 28 3/3 1 …" at bounding box center [211, 116] width 423 height 127
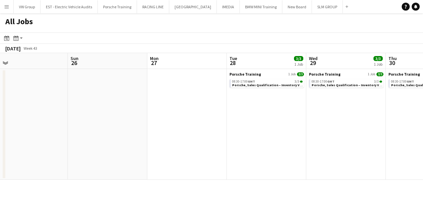
click at [251, 132] on app-calendar-viewport "Wed 22 10/10 4 Jobs Thu 23 3/3 2 Jobs Fri 24 Sat 25 Sun 26 Mon 27 Tue 28 3/3 1 …" at bounding box center [211, 116] width 423 height 127
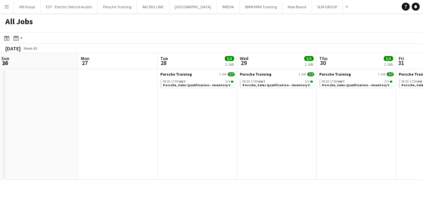
click at [256, 130] on app-calendar-viewport "Fri 24 Sat 25 Sun 26 Mon 27 Tue 28 3/3 1 Job Wed 29 3/3 1 Job Thu 30 3/3 1 Job …" at bounding box center [211, 116] width 423 height 127
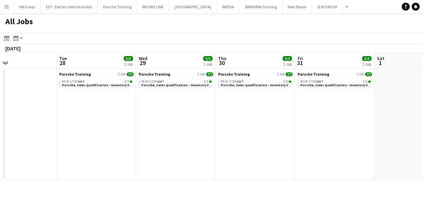
click at [212, 136] on app-calendar-viewport "Fri 24 Sat 25 Sun 26 Mon 27 Tue 28 3/3 1 Job Wed 29 3/3 1 Job Thu 30 3/3 1 Job …" at bounding box center [211, 116] width 423 height 127
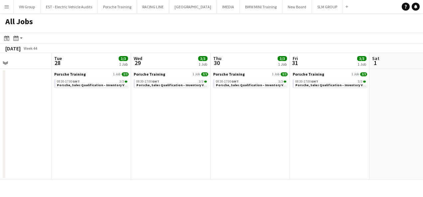
click at [201, 134] on app-all-jobs "All Jobs Date picker [DATE] [DATE] [DATE] M [DATE] T [DATE] W [DATE] T [DATE] F…" at bounding box center [211, 96] width 423 height 167
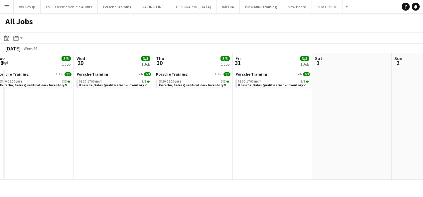
click at [209, 132] on app-calendar-viewport "Sun 26 Mon 27 Tue 28 3/3 1 Job Wed 29 3/3 1 Job Thu 30 3/3 1 Job Fri 31 3/3 1 J…" at bounding box center [211, 116] width 423 height 127
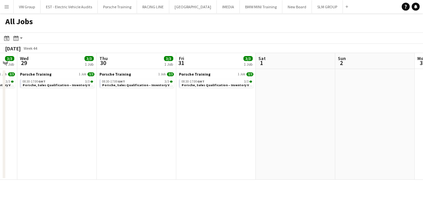
click at [212, 130] on app-calendar-viewport "Sun 26 Mon 27 Tue 28 3/3 1 Job Wed 29 3/3 1 Job Thu 30 3/3 1 Job Fri 31 3/3 1 J…" at bounding box center [211, 116] width 423 height 127
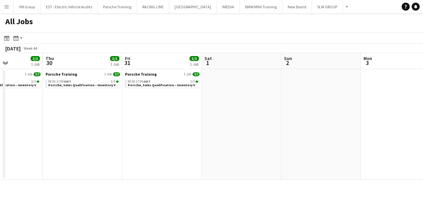
click at [235, 125] on app-calendar-viewport "Sun 26 Mon 27 Tue 28 3/3 1 Job Wed 29 3/3 1 Job Thu 30 3/3 1 Job Fri 31 3/3 1 J…" at bounding box center [211, 116] width 423 height 127
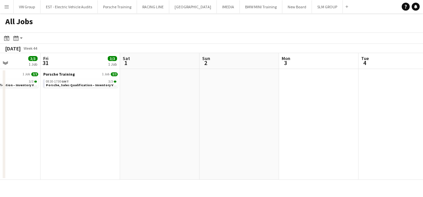
click at [248, 132] on app-calendar-viewport "Tue 28 3/3 1 Job Wed 29 3/3 1 Job Thu 30 3/3 1 Job Fri 31 3/3 1 Job Sat 1 Sun 2…" at bounding box center [211, 116] width 423 height 127
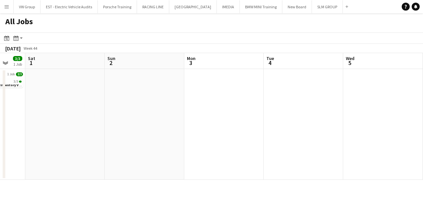
click at [251, 131] on app-all-jobs "All Jobs Date picker [DATE] [DATE] [DATE] M [DATE] T [DATE] W [DATE] T [DATE] F…" at bounding box center [211, 96] width 423 height 167
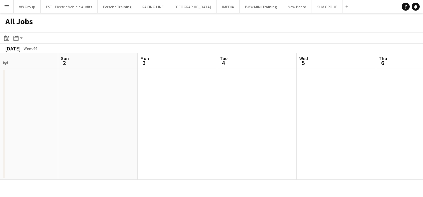
click at [254, 126] on app-calendar-viewport "Thu 30 3/3 1 Job Fri 31 3/3 1 Job Sat 1 Sun 2 Mon 3 Tue 4 Wed 5 Thu 6 Fri 7 3/3…" at bounding box center [211, 116] width 423 height 127
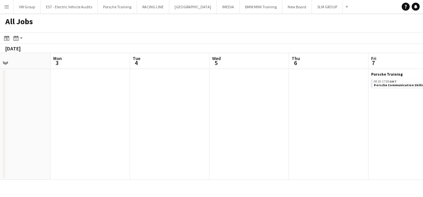
click at [261, 123] on app-calendar-viewport "Thu 30 3/3 1 Job Fri 31 3/3 1 Job Sat 1 Sun 2 Mon 3 Tue 4 Wed 5 Thu 6 Fri 7 3/3…" at bounding box center [211, 116] width 423 height 127
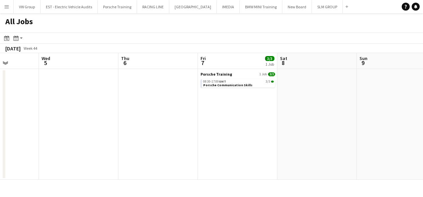
click at [264, 131] on app-calendar-viewport "Sat 1 Sun 2 Mon 3 Tue 4 Wed 5 Thu 6 Fri 7 3/3 1 Job Sat 8 Sun 9 Mon 10 Tue 11 3…" at bounding box center [211, 116] width 423 height 127
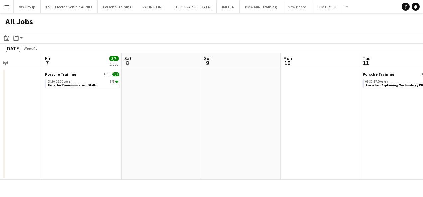
click at [244, 129] on app-calendar-viewport "Mon 3 Tue 4 Wed 5 Thu 6 Fri 7 3/3 1 Job Sat 8 Sun 9 Mon 10 Tue 11 3/3 1 Job Wed…" at bounding box center [211, 116] width 423 height 127
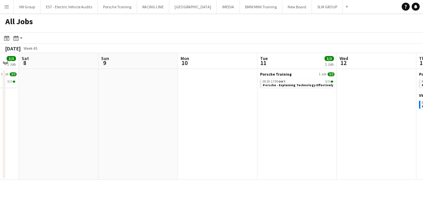
click at [266, 122] on app-calendar-viewport "Wed 5 Thu 6 Fri 7 3/3 1 Job Sat 8 Sun 9 Mon 10 Tue 11 3/3 1 Job Wed 12 Thu 13 4…" at bounding box center [211, 116] width 423 height 127
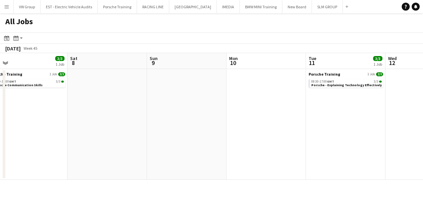
click at [264, 134] on app-all-jobs "All Jobs Date picker [DATE] [DATE] [DATE] M [DATE] T [DATE] W [DATE] T [DATE] F…" at bounding box center [211, 96] width 423 height 167
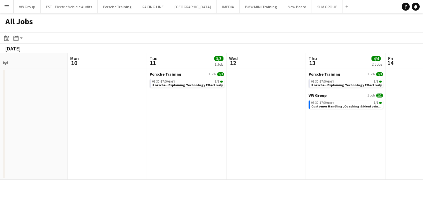
click at [278, 133] on app-calendar-viewport "Fri 7 3/3 1 Job Sat 8 Sun 9 Mon 10 Tue 11 3/3 1 Job Wed 12 Thu 13 4/4 2 Jobs Fr…" at bounding box center [211, 116] width 423 height 127
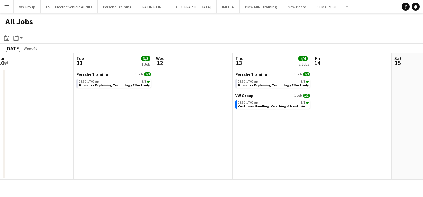
click at [280, 132] on app-calendar-viewport "Fri 7 3/3 1 Job Sat 8 Sun 9 Mon 10 Tue 11 3/3 1 Job Wed 12 Thu 13 4/4 2 Jobs Fr…" at bounding box center [211, 116] width 423 height 127
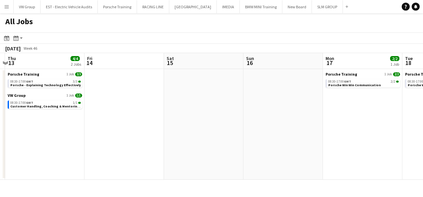
click at [286, 126] on app-calendar-viewport "Sun 9 Mon 10 Tue 11 3/3 1 Job Wed 12 Thu 13 4/4 2 Jobs Fri 14 Sat 15 Sun 16 Mon…" at bounding box center [211, 116] width 423 height 127
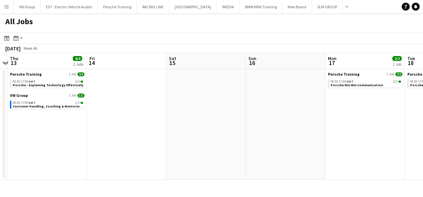
click at [303, 128] on app-calendar-viewport "Sun 9 Mon 10 Tue 11 3/3 1 Job Wed 12 Thu 13 4/4 2 Jobs Fri 14 Sat 15 Sun 16 Mon…" at bounding box center [211, 116] width 423 height 127
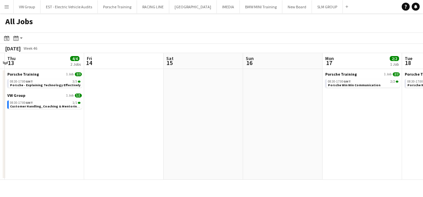
click at [300, 122] on app-all-jobs "All Jobs Date picker [DATE] [DATE] [DATE] M [DATE] T [DATE] W [DATE] T [DATE] F…" at bounding box center [211, 96] width 423 height 167
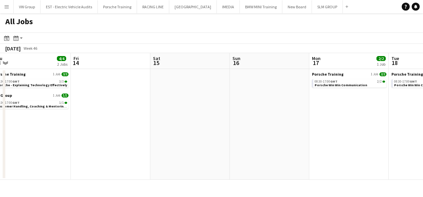
click at [300, 116] on app-calendar-viewport "Tue 11 3/3 1 Job Wed 12 Thu 13 4/4 2 Jobs Fri 14 Sat 15 Sun 16 Mon 17 2/2 1 Job…" at bounding box center [211, 116] width 423 height 127
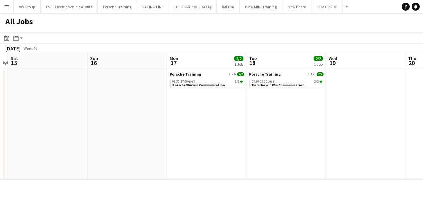
click at [305, 122] on app-calendar-viewport "Tue 11 3/3 1 Job Wed 12 Thu 13 4/4 2 Jobs Fri 14 Sat 15 Sun 16 Mon 17 2/2 1 Job…" at bounding box center [211, 116] width 423 height 127
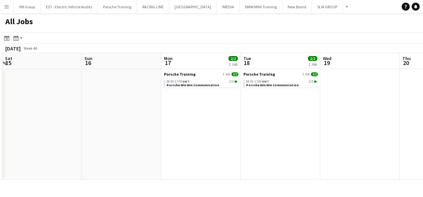
click at [294, 125] on app-calendar-viewport "Tue 11 3/3 1 Job Wed 12 Thu 13 4/4 2 Jobs Fri 14 Sat 15 Sun 16 Mon 17 2/2 1 Job…" at bounding box center [211, 116] width 423 height 127
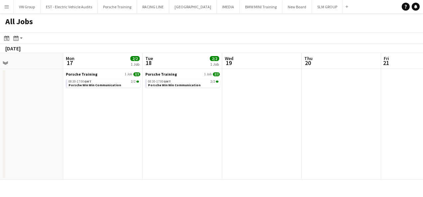
click at [298, 122] on app-all-jobs "All Jobs Date picker [DATE] [DATE] [DATE] M [DATE] T [DATE] W [DATE] T [DATE] F…" at bounding box center [211, 96] width 423 height 167
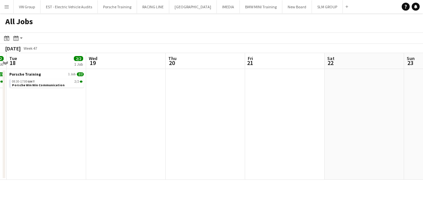
click at [311, 127] on app-calendar-viewport "Sat 15 Sun 16 Mon 17 2/2 1 Job Tue 18 2/2 1 Job Wed 19 Thu 20 Fri 21 Sat 22 Sun…" at bounding box center [211, 116] width 423 height 127
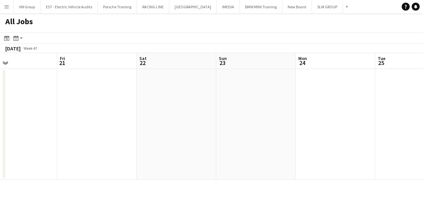
click at [303, 124] on app-calendar-viewport "Mon 17 2/2 1 Job Tue 18 2/2 1 Job Wed 19 Thu 20 Fri 21 Sat 22 Sun 23 Mon 24 Tue…" at bounding box center [211, 116] width 423 height 127
click at [312, 123] on app-calendar-viewport "Mon 17 2/2 1 Job Tue 18 2/2 1 Job Wed 19 Thu 20 Fri 21 Sat 22 Sun 23 Mon 24 Tue…" at bounding box center [211, 116] width 423 height 127
click at [313, 122] on app-all-jobs "All Jobs Date picker [DATE] [DATE] [DATE] M [DATE] T [DATE] W [DATE] T [DATE] F…" at bounding box center [211, 96] width 423 height 167
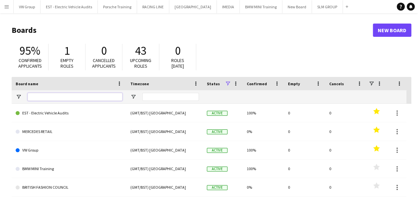
click at [39, 96] on input "Board name Filter Input" at bounding box center [75, 97] width 95 height 8
click at [7, 8] on app-icon "Menu" at bounding box center [6, 6] width 5 height 5
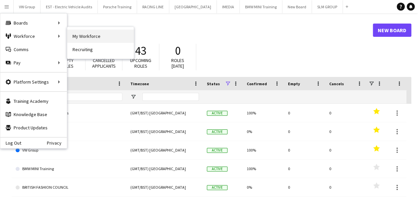
click at [75, 34] on link "My Workforce" at bounding box center [100, 36] width 66 height 13
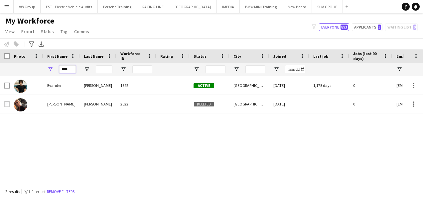
click at [71, 72] on input "****" at bounding box center [67, 69] width 17 height 8
type input "*"
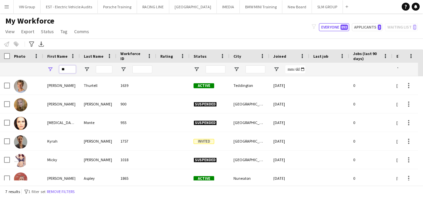
type input "*"
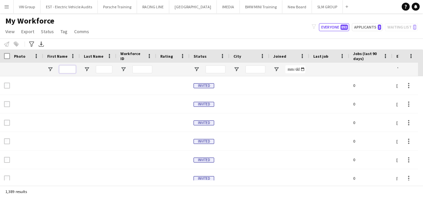
click at [69, 68] on input "First Name Filter Input" at bounding box center [67, 69] width 17 height 8
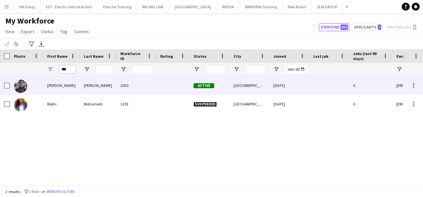
type input "***"
click at [56, 86] on div "Khizar" at bounding box center [61, 85] width 37 height 18
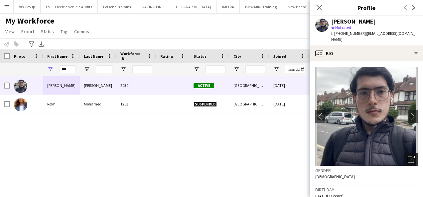
click at [404, 153] on div "Open photos pop-in" at bounding box center [410, 159] width 13 height 13
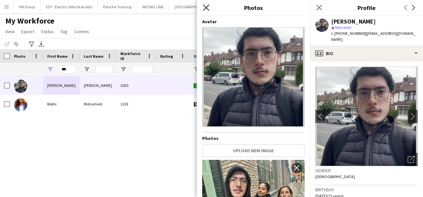
click at [206, 7] on icon at bounding box center [206, 7] width 6 height 6
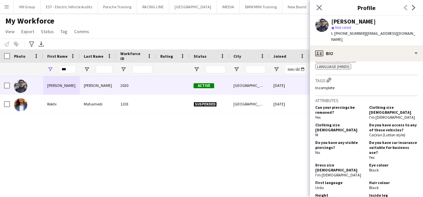
scroll to position [485, 0]
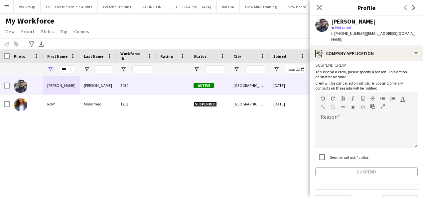
scroll to position [41, 0]
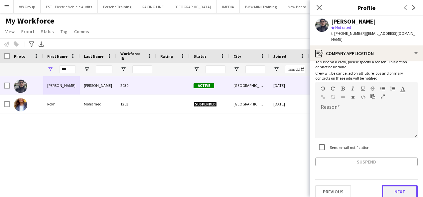
click at [401, 185] on button "Next" at bounding box center [399, 191] width 36 height 13
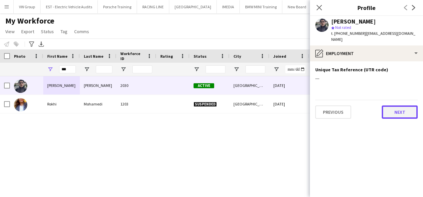
click at [406, 108] on button "Next" at bounding box center [399, 112] width 36 height 13
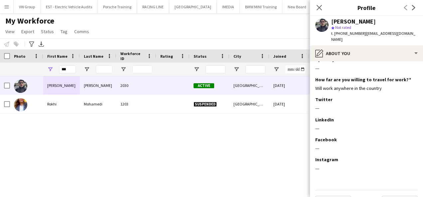
scroll to position [83, 0]
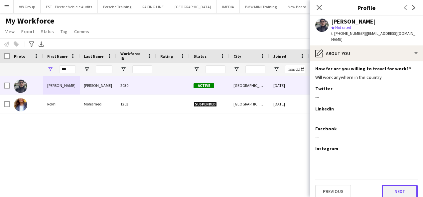
click at [397, 187] on button "Next" at bounding box center [399, 191] width 36 height 13
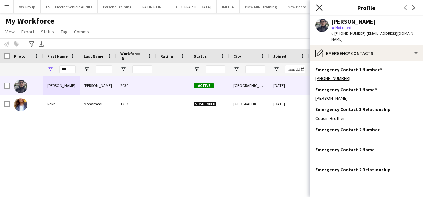
click at [319, 8] on icon at bounding box center [319, 7] width 6 height 6
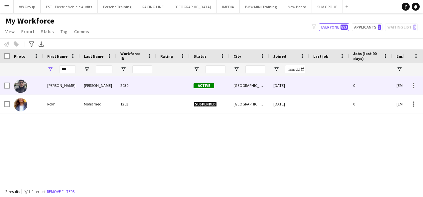
click at [244, 82] on div "Birmingham" at bounding box center [249, 85] width 40 height 18
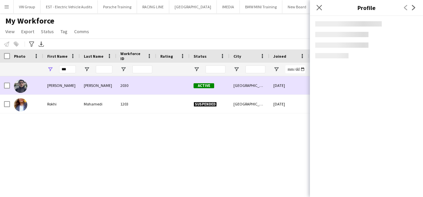
click at [244, 82] on div "Birmingham" at bounding box center [249, 85] width 40 height 18
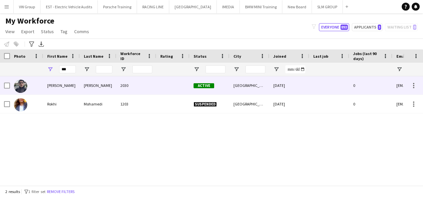
click at [243, 88] on div "Birmingham" at bounding box center [249, 85] width 40 height 18
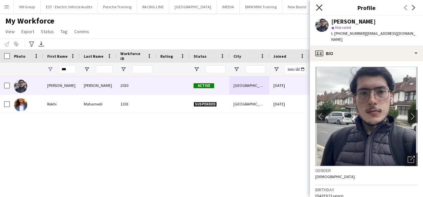
click at [319, 10] on icon "Close pop-in" at bounding box center [319, 7] width 6 height 6
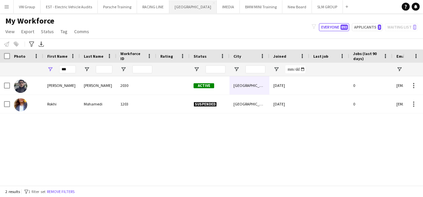
click at [194, 9] on button "SOURCING CITY Close" at bounding box center [193, 6] width 48 height 13
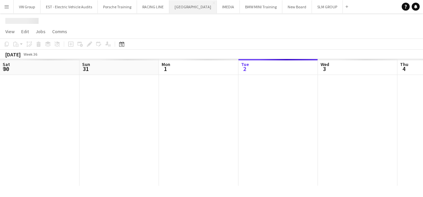
scroll to position [0, 159]
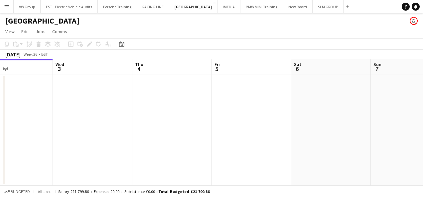
drag, startPoint x: 229, startPoint y: 104, endPoint x: 175, endPoint y: 113, distance: 54.9
click at [161, 113] on app-calendar-viewport "Sat 30 Sun 31 Mon 1 Tue 2 Wed 3 Thu 4 Fri 5 Sat 6 Sun 7 Mon 8 Tue 9 4/6 1 Job 0…" at bounding box center [211, 122] width 423 height 127
drag, startPoint x: 162, startPoint y: 118, endPoint x: 153, endPoint y: 117, distance: 9.7
click at [153, 117] on app-calendar-viewport "Sat 30 Sun 31 Mon 1 Tue 2 Wed 3 Thu 4 Fri 5 Sat 6 Sun 7 Mon 8 Tue 9 4/6 1 Job 0…" at bounding box center [211, 122] width 423 height 127
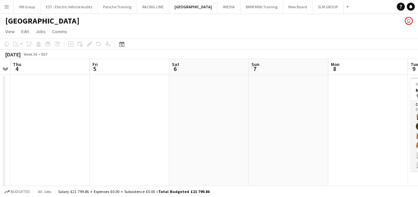
click at [142, 119] on app-calendar-viewport "Mon 1 Tue 2 Wed 3 Thu 4 Fri 5 Sat 6 Sun 7 Mon 8 Tue 9 4/6 1 Job Wed 10 8/10 1 J…" at bounding box center [209, 124] width 418 height 130
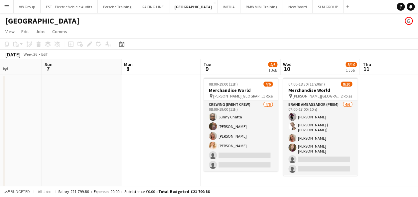
drag, startPoint x: 200, startPoint y: 111, endPoint x: 130, endPoint y: 111, distance: 70.1
click at [129, 111] on app-calendar-viewport "Wed 3 Thu 4 Fri 5 Sat 6 Sun 7 Mon 8 Tue 9 4/6 1 Job Wed 10 8/10 1 Job Thu 11 Fr…" at bounding box center [209, 124] width 418 height 130
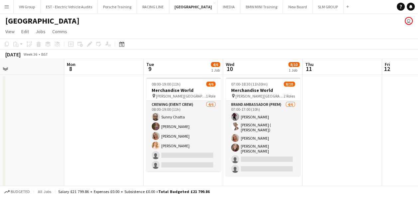
drag, startPoint x: 102, startPoint y: 114, endPoint x: 97, endPoint y: 114, distance: 4.7
click at [97, 114] on app-calendar-viewport "Fri 5 Sat 6 Sun 7 Mon 8 Tue 9 4/6 1 Job Wed 10 8/10 1 Job Thu 11 Fri 12 Sat 13 …" at bounding box center [209, 124] width 418 height 130
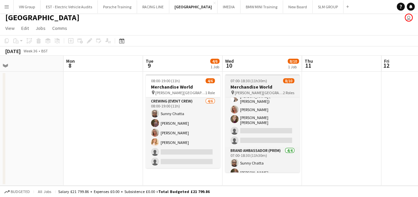
scroll to position [47, 0]
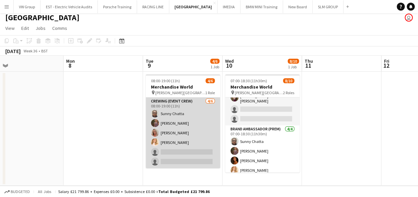
click at [166, 151] on app-card-role "Crewing (Event Crew) 4/6 08:00-19:00 (11h) Sunny Chatta sophie crawford Diane B…" at bounding box center [183, 133] width 74 height 71
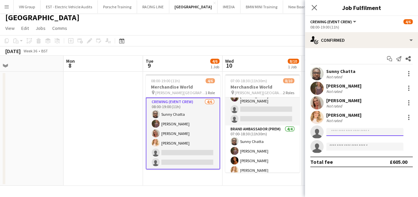
click at [336, 133] on input at bounding box center [364, 132] width 77 height 8
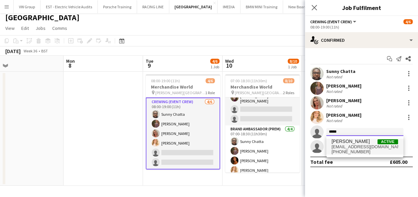
type input "*****"
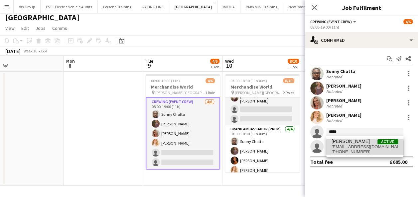
click at [350, 153] on span "+447776273029" at bounding box center [364, 152] width 66 height 5
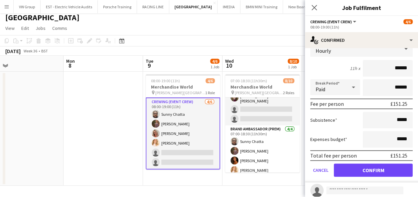
scroll to position [126, 0]
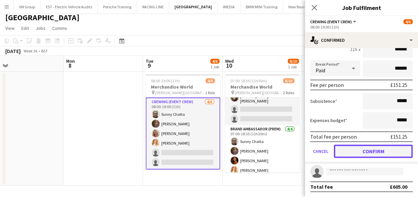
click at [379, 152] on button "Confirm" at bounding box center [373, 151] width 79 height 13
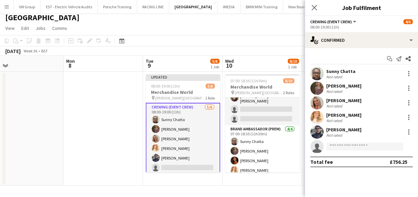
scroll to position [0, 0]
click at [315, 10] on icon "Close pop-in" at bounding box center [314, 7] width 6 height 6
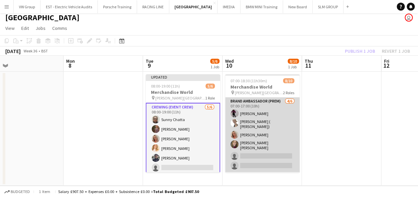
click at [247, 152] on app-card-role "Brand Ambassador (Prem) 4/6 07:00-17:00 (10h) Shelley-Davina Burton Tanya ( Tet…" at bounding box center [262, 135] width 74 height 75
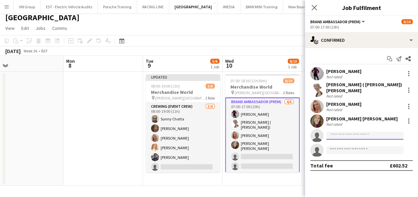
click at [334, 132] on input at bounding box center [364, 136] width 77 height 8
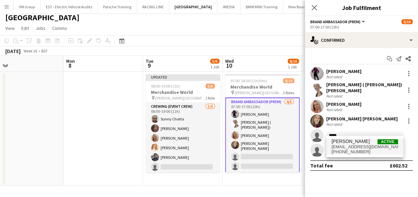
type input "*****"
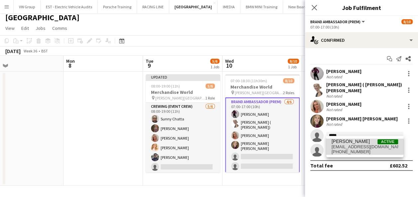
click at [345, 145] on span "khizarshahbaz7777@gmail.com" at bounding box center [364, 147] width 66 height 5
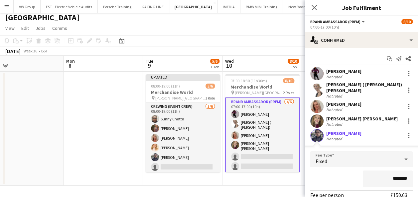
scroll to position [107, 0]
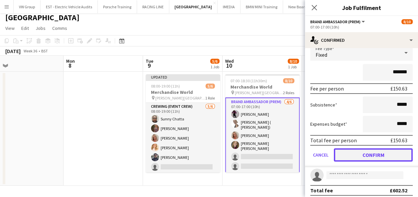
click at [383, 152] on button "Confirm" at bounding box center [373, 155] width 79 height 13
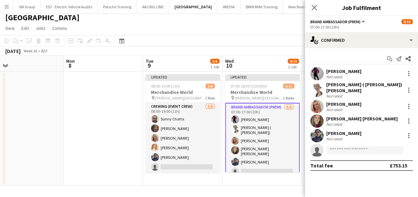
scroll to position [0, 0]
click at [314, 10] on icon "Close pop-in" at bounding box center [314, 7] width 6 height 6
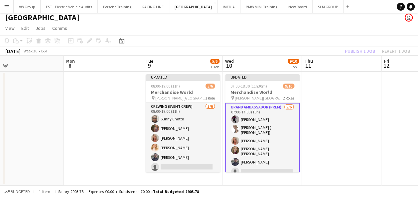
click at [341, 82] on app-date-cell at bounding box center [341, 129] width 79 height 114
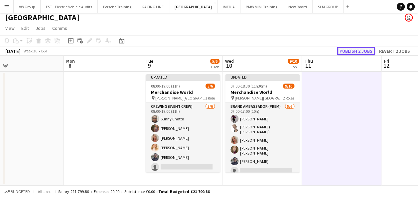
click at [353, 50] on button "Publish 2 jobs" at bounding box center [356, 51] width 38 height 9
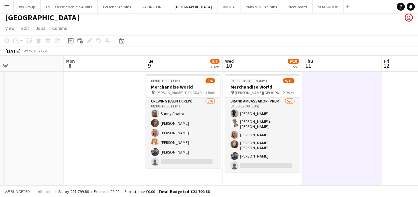
click at [7, 5] on app-icon "Menu" at bounding box center [6, 6] width 5 height 5
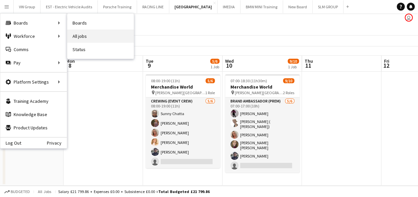
click at [80, 36] on link "All jobs" at bounding box center [100, 36] width 66 height 13
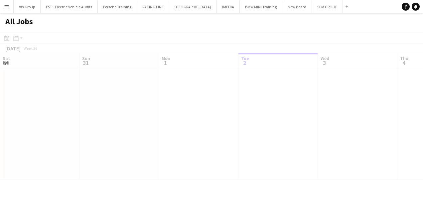
scroll to position [0, 159]
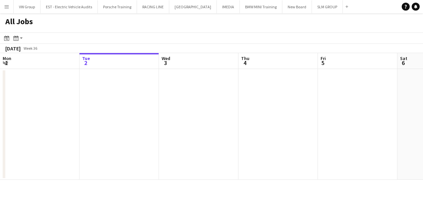
drag, startPoint x: 146, startPoint y: 113, endPoint x: 64, endPoint y: 115, distance: 82.1
click at [63, 115] on app-calendar-viewport "Sat 30 Sun 31 Mon 1 Tue 2 Wed 3 Thu 4 Fri 5 Sat 6 Sun 7 Mon 8 Tue 9 5/6 1 Job S…" at bounding box center [211, 116] width 423 height 127
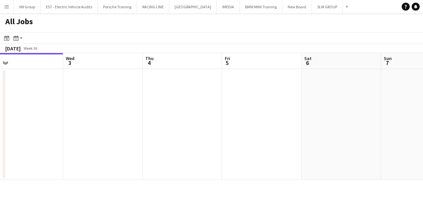
drag, startPoint x: 119, startPoint y: 118, endPoint x: 84, endPoint y: 118, distance: 34.9
click at [85, 118] on app-calendar-viewport "Sat 30 Sun 31 Mon 1 Tue 2 Wed 3 Thu 4 Fri 5 Sat 6 Sun 7 Mon 8 Tue 9 5/6 1 Job S…" at bounding box center [211, 116] width 423 height 127
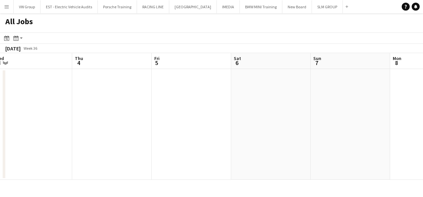
click at [105, 112] on app-all-jobs "All Jobs Date picker SEP 2025 SEP 2025 Monday M Tuesday T Wednesday W Thursday …" at bounding box center [211, 96] width 423 height 167
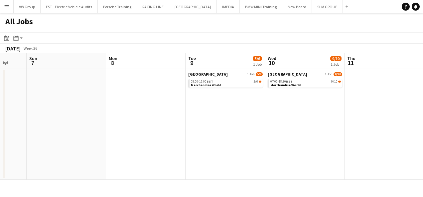
drag, startPoint x: 178, startPoint y: 106, endPoint x: 223, endPoint y: 97, distance: 45.7
click at [134, 112] on app-calendar-viewport "Wed 3 Thu 4 Fri 5 Sat 6 Sun 7 Mon 8 Tue 9 5/6 1 Job Wed 10 9/10 1 Job Thu 11 Fr…" at bounding box center [211, 116] width 423 height 127
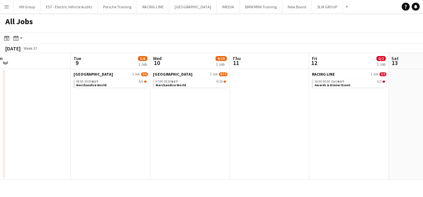
click at [154, 117] on app-calendar-viewport "Fri 5 Sat 6 Sun 7 Mon 8 Tue 9 5/6 1 Job Wed 10 9/10 1 Job Thu 11 Fri 12 0/2 1 J…" at bounding box center [211, 116] width 423 height 127
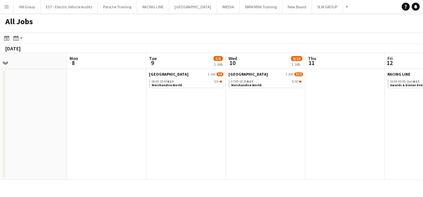
drag, startPoint x: 121, startPoint y: 112, endPoint x: 278, endPoint y: 108, distance: 156.5
click at [277, 108] on app-calendar-viewport "Fri 5 Sat 6 Sun 7 Mon 8 Tue 9 5/6 1 Job Wed 10 9/10 1 Job Thu 11 Fri 12 0/2 1 J…" at bounding box center [211, 116] width 423 height 127
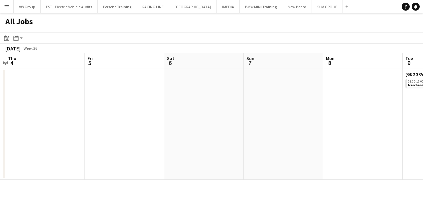
drag, startPoint x: 96, startPoint y: 117, endPoint x: 247, endPoint y: 110, distance: 150.7
click at [244, 107] on app-calendar-viewport "Tue 2 Wed 3 Thu 4 Fri 5 Sat 6 Sun 7 Mon 8 Tue 9 5/6 1 Job Wed 10 9/10 1 Job Thu…" at bounding box center [211, 116] width 423 height 127
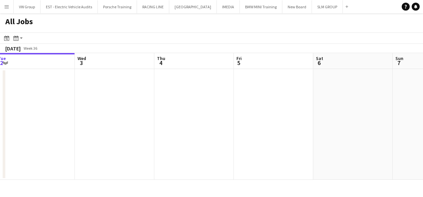
drag, startPoint x: 171, startPoint y: 98, endPoint x: 255, endPoint y: 103, distance: 83.8
click at [255, 104] on app-calendar-viewport "Sun 31 Mon 1 Tue 2 Wed 3 Thu 4 Fri 5 Sat 6 Sun 7 Mon 8 Tue 9 5/6 1 Job Wed 10 9…" at bounding box center [211, 116] width 423 height 127
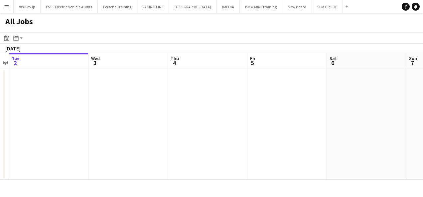
drag, startPoint x: 174, startPoint y: 105, endPoint x: 220, endPoint y: 105, distance: 45.5
click at [210, 104] on app-calendar-viewport "Sun 31 Mon 1 Tue 2 Wed 3 Thu 4 Fri 5 Sat 6 Sun 7 Mon 8 Tue 9 5/6 1 Job Wed 10 9…" at bounding box center [211, 116] width 423 height 127
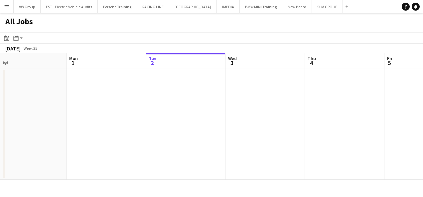
drag, startPoint x: 89, startPoint y: 110, endPoint x: 207, endPoint y: 98, distance: 119.3
click at [211, 98] on app-calendar-viewport "Fri 29 1/1 1 Job Sat 30 Sun 31 Mon 1 Tue 2 Wed 3 Thu 4 Fri 5 Sat 6 Sun 7 Mon 8 …" at bounding box center [211, 116] width 423 height 127
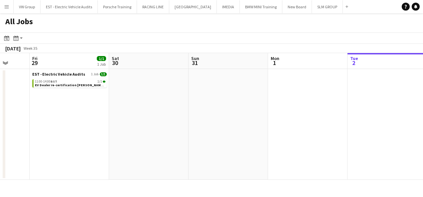
scroll to position [0, 209]
